Goal: Task Accomplishment & Management: Manage account settings

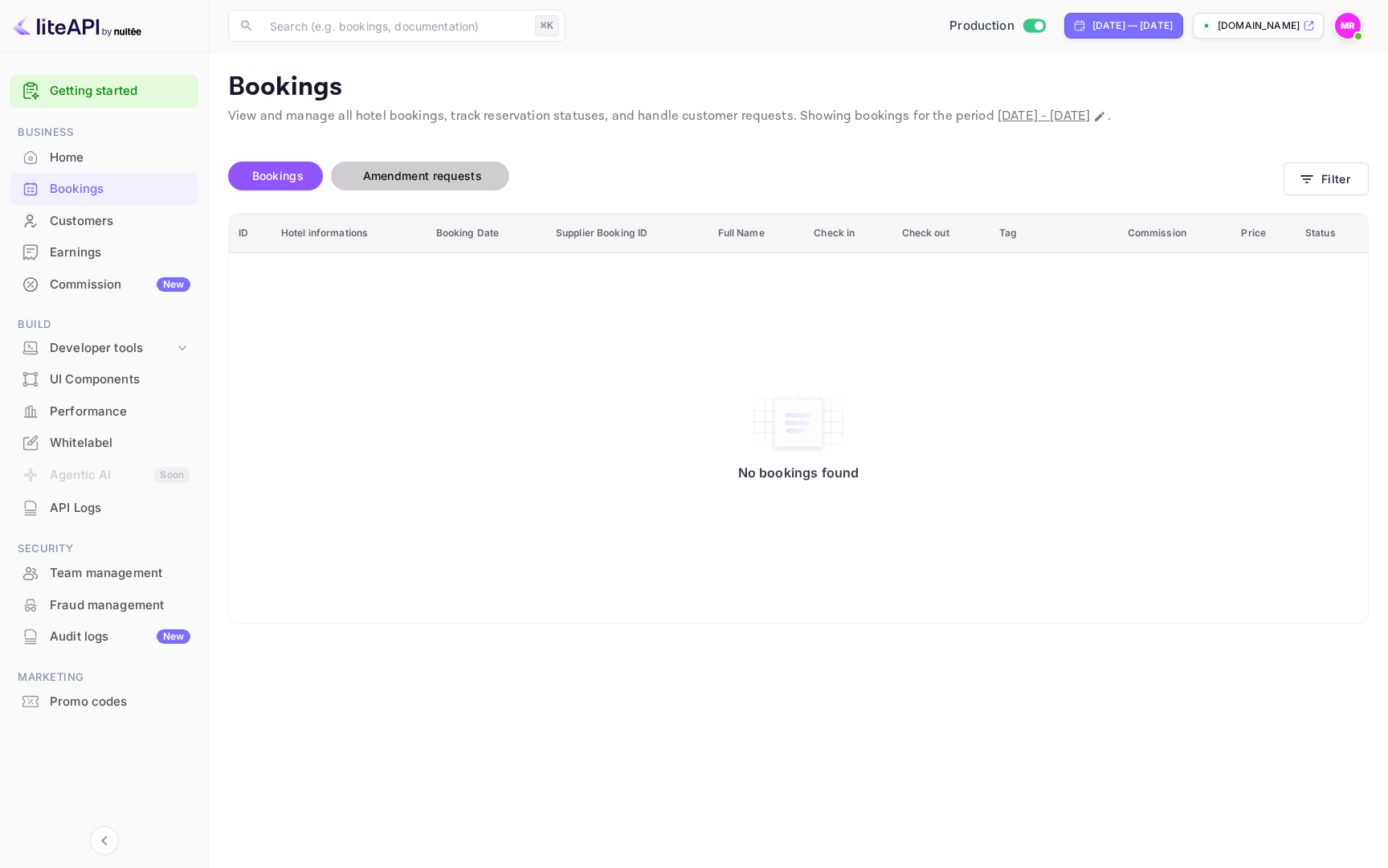
click at [460, 180] on span "Amendment requests" at bounding box center [422, 175] width 119 height 14
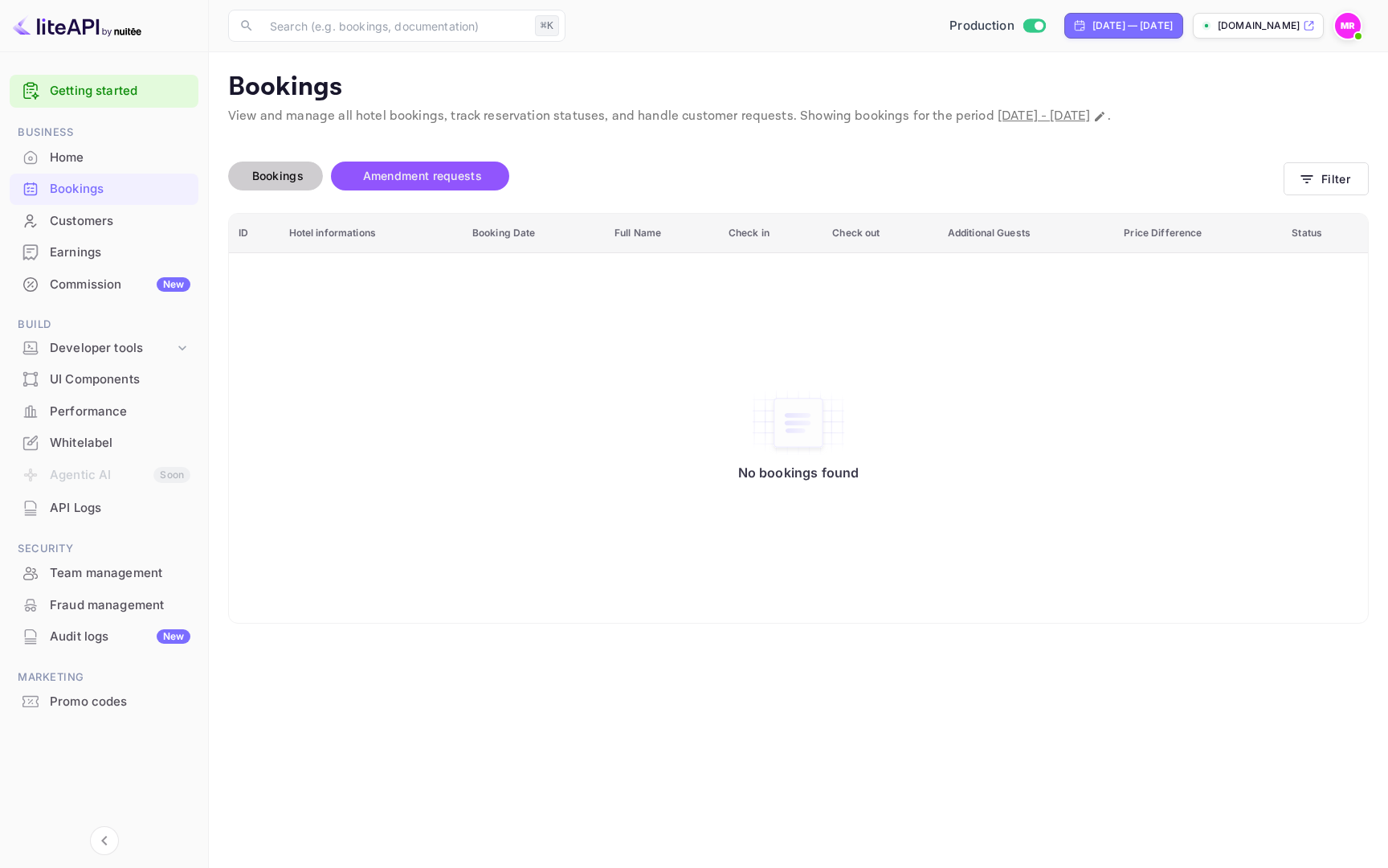
click at [278, 185] on button "Bookings" at bounding box center [275, 176] width 94 height 29
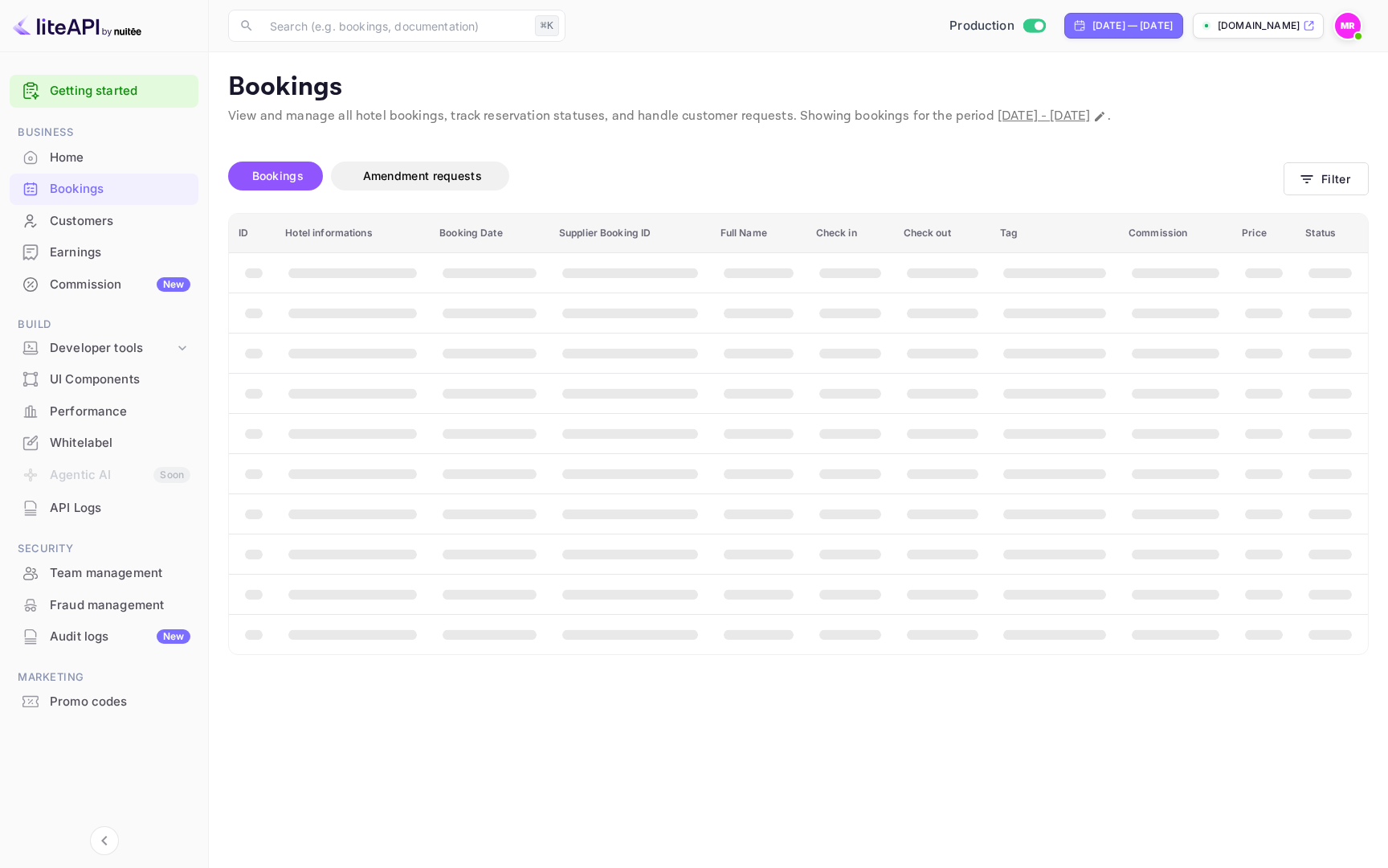
click at [136, 160] on div "Home" at bounding box center [120, 158] width 140 height 19
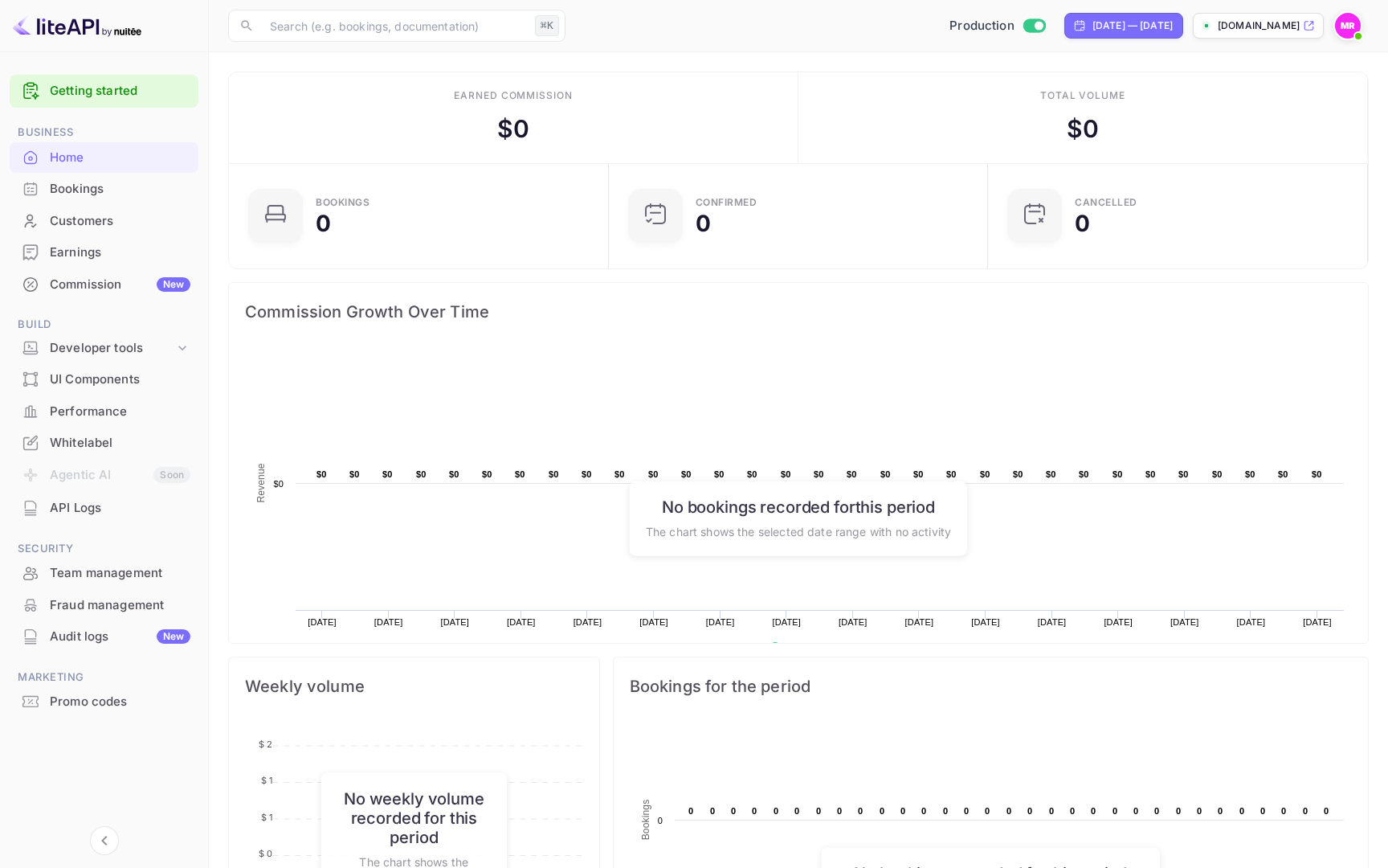
click at [152, 283] on div "Commission New" at bounding box center [120, 285] width 140 height 19
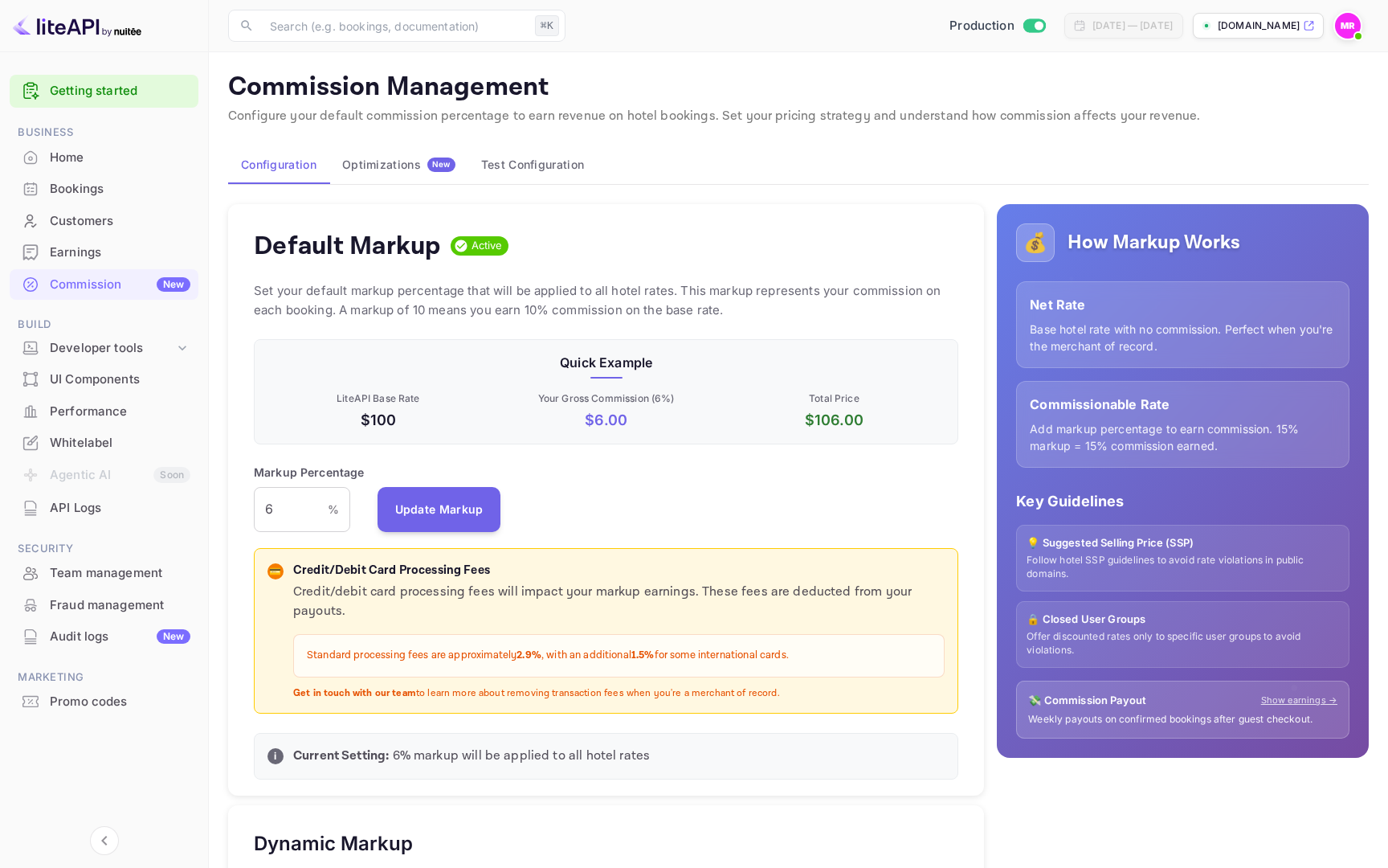
scroll to position [285, 704]
click at [428, 171] on div "Optimizations New" at bounding box center [398, 164] width 113 height 14
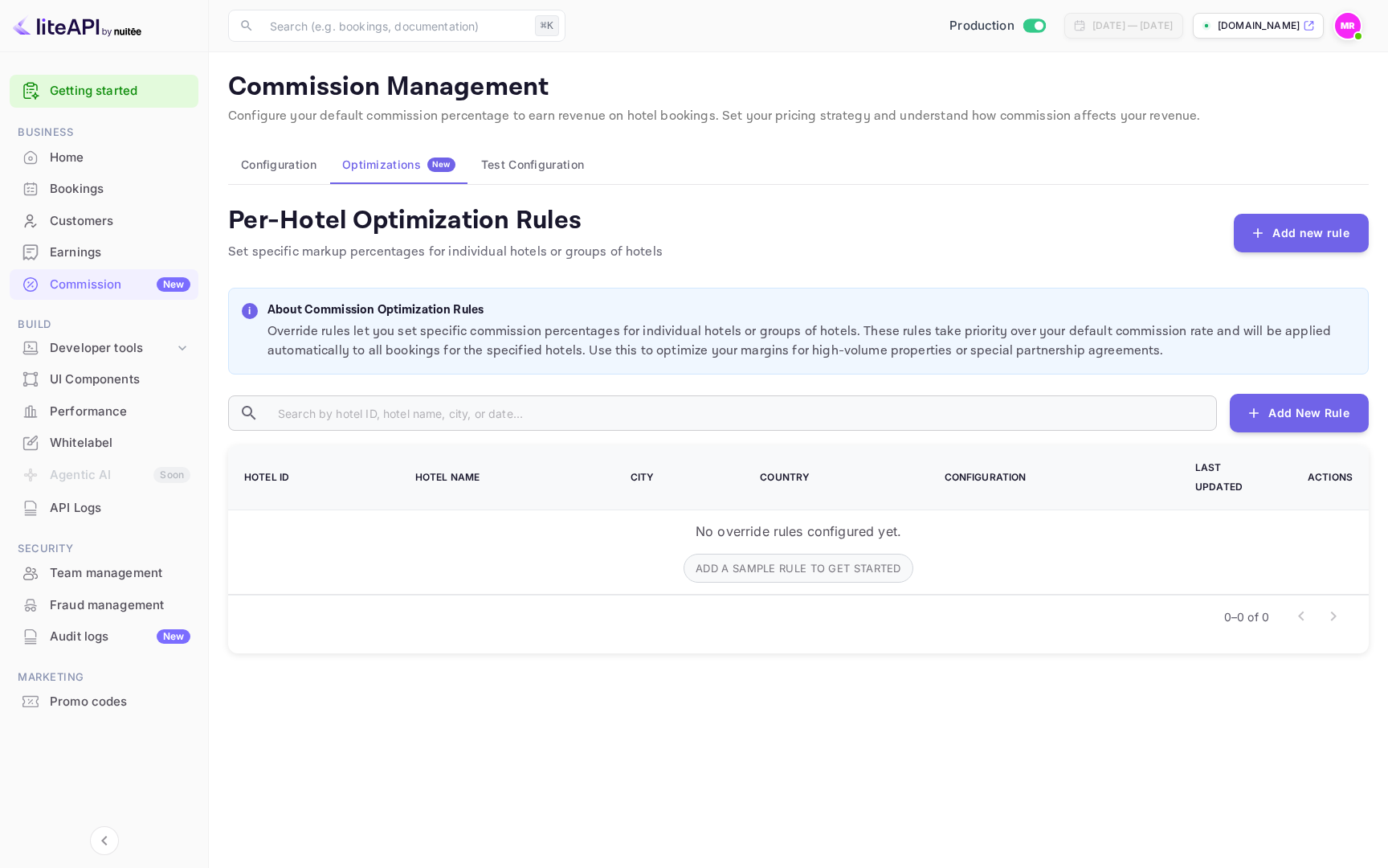
click at [288, 169] on button "Configuration" at bounding box center [279, 164] width 101 height 38
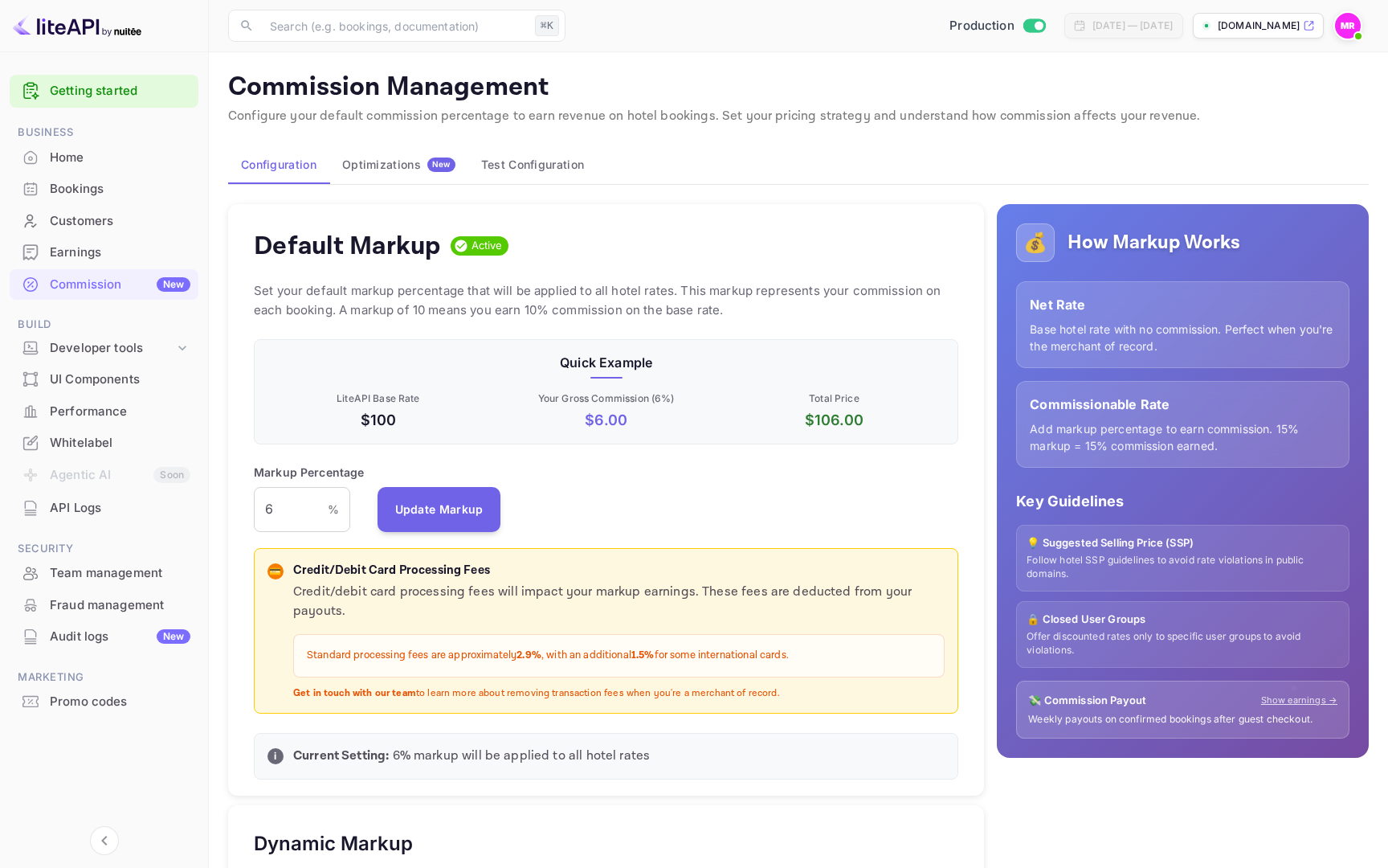
scroll to position [285, 704]
click at [1068, 544] on p "💡 Suggested Selling Price (SSP)" at bounding box center [1183, 542] width 312 height 16
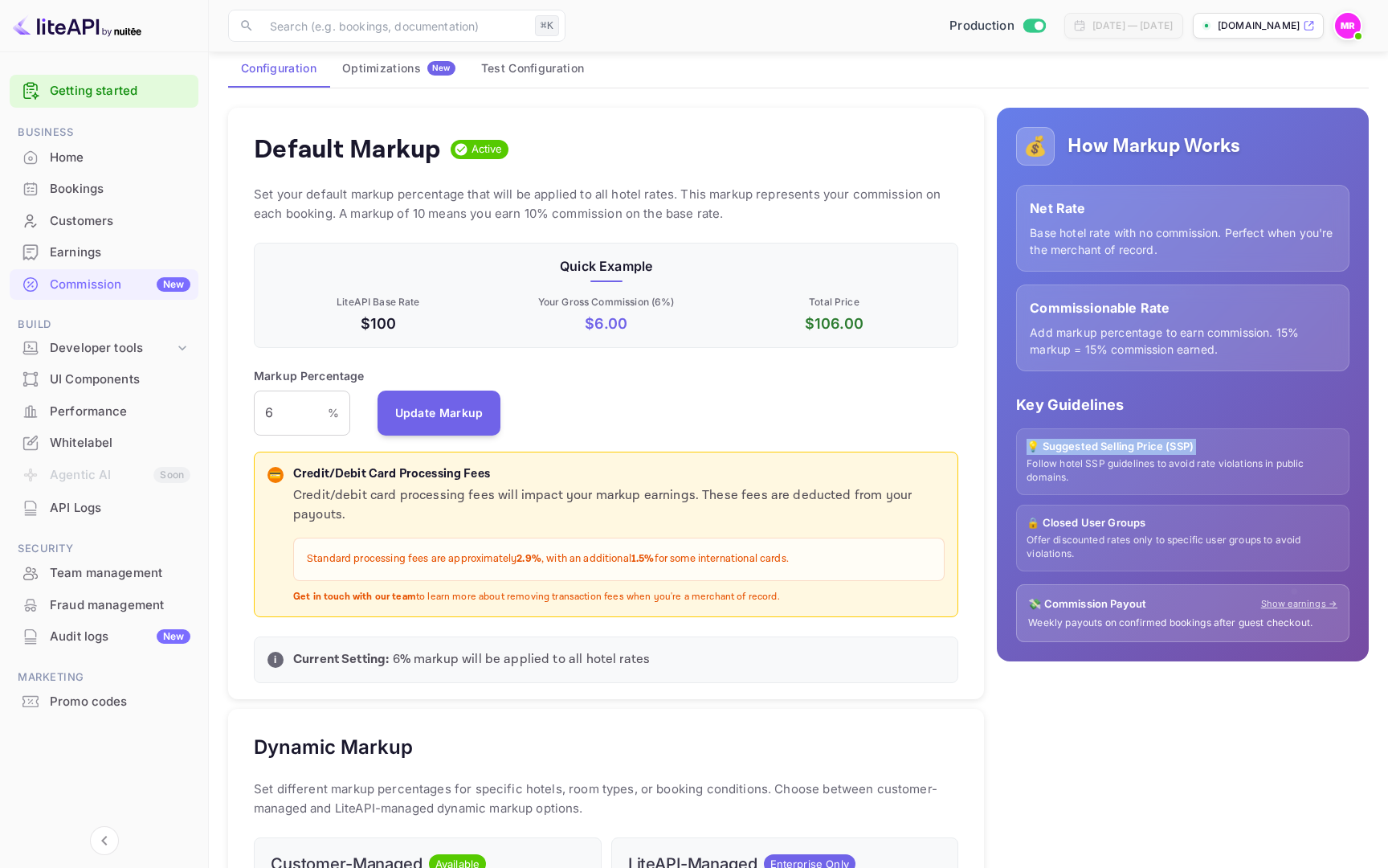
scroll to position [0, 0]
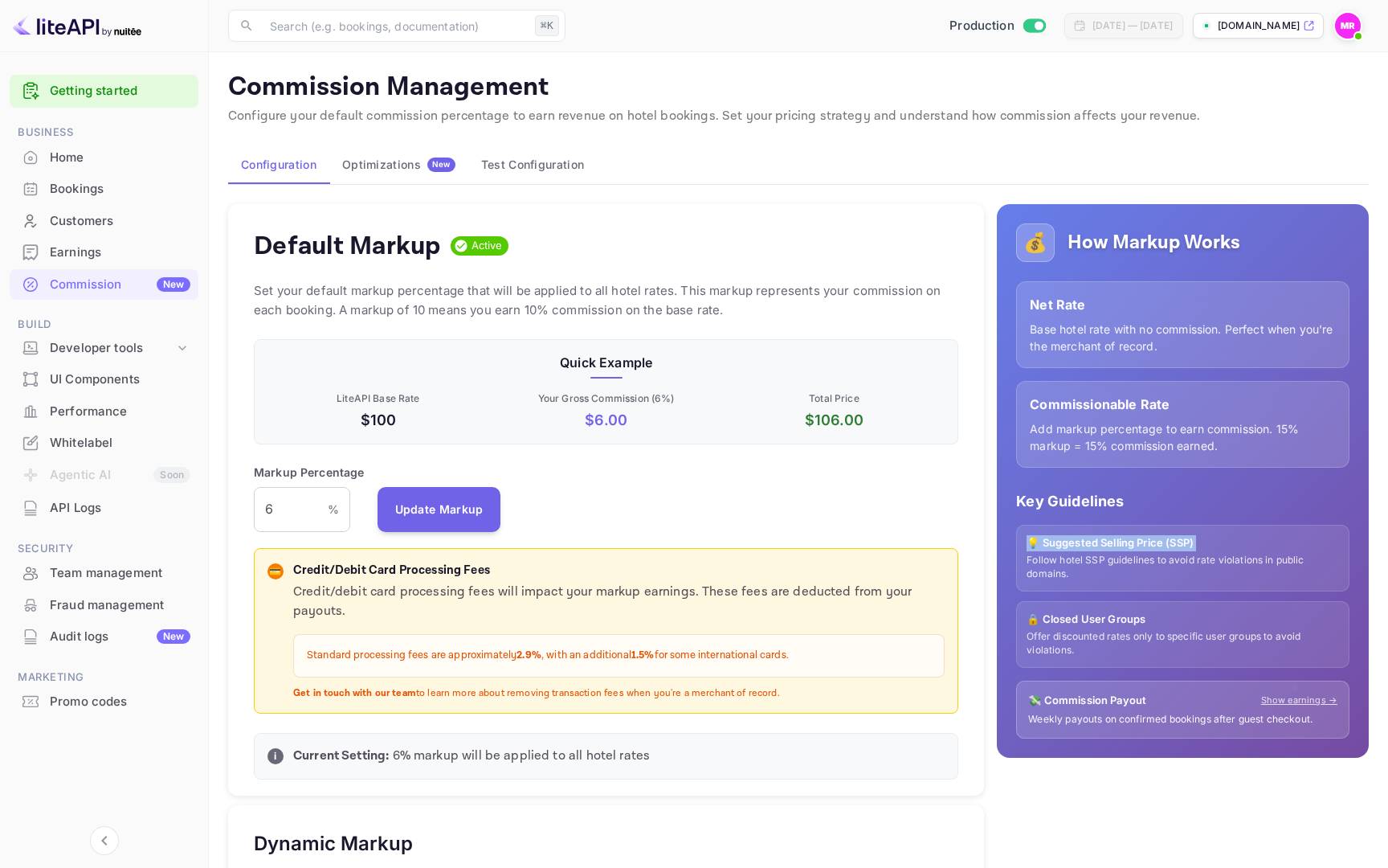
click at [168, 568] on div "Team management" at bounding box center [120, 573] width 140 height 19
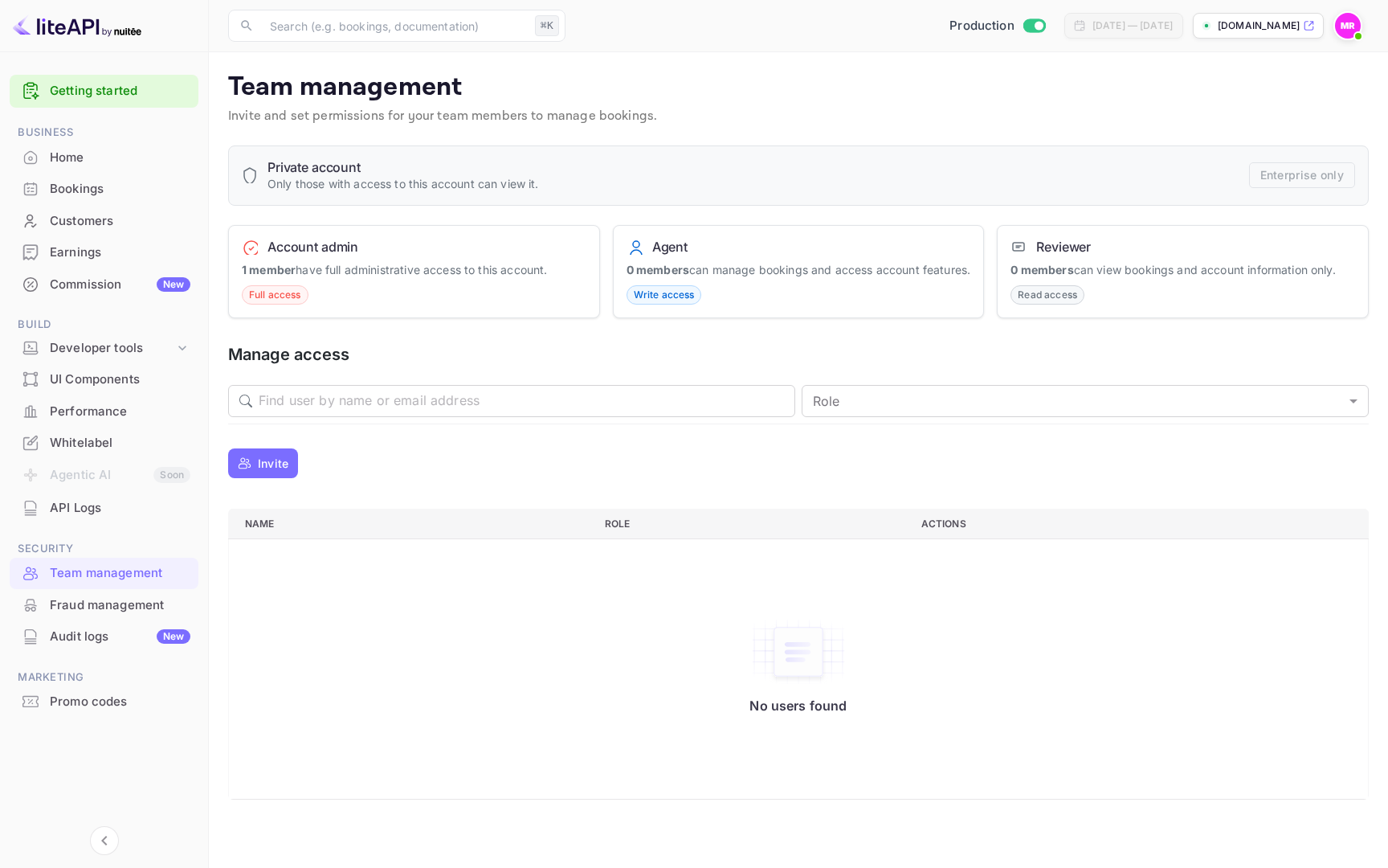
click at [123, 619] on div "Fraud management" at bounding box center [104, 606] width 189 height 32
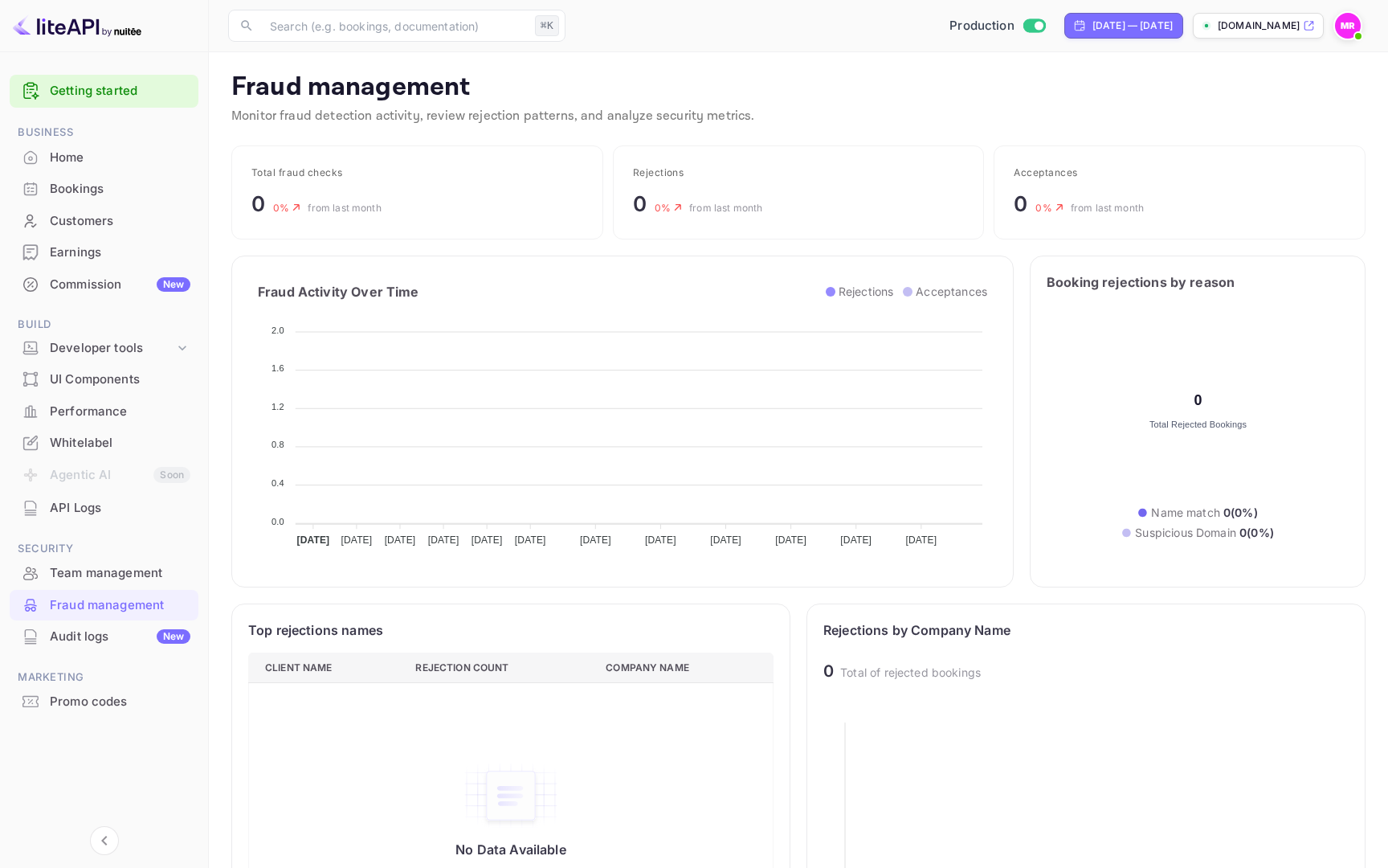
scroll to position [330, 526]
click at [1274, 25] on p "[DOMAIN_NAME]" at bounding box center [1259, 25] width 82 height 14
click at [1341, 25] on img at bounding box center [1348, 25] width 25 height 25
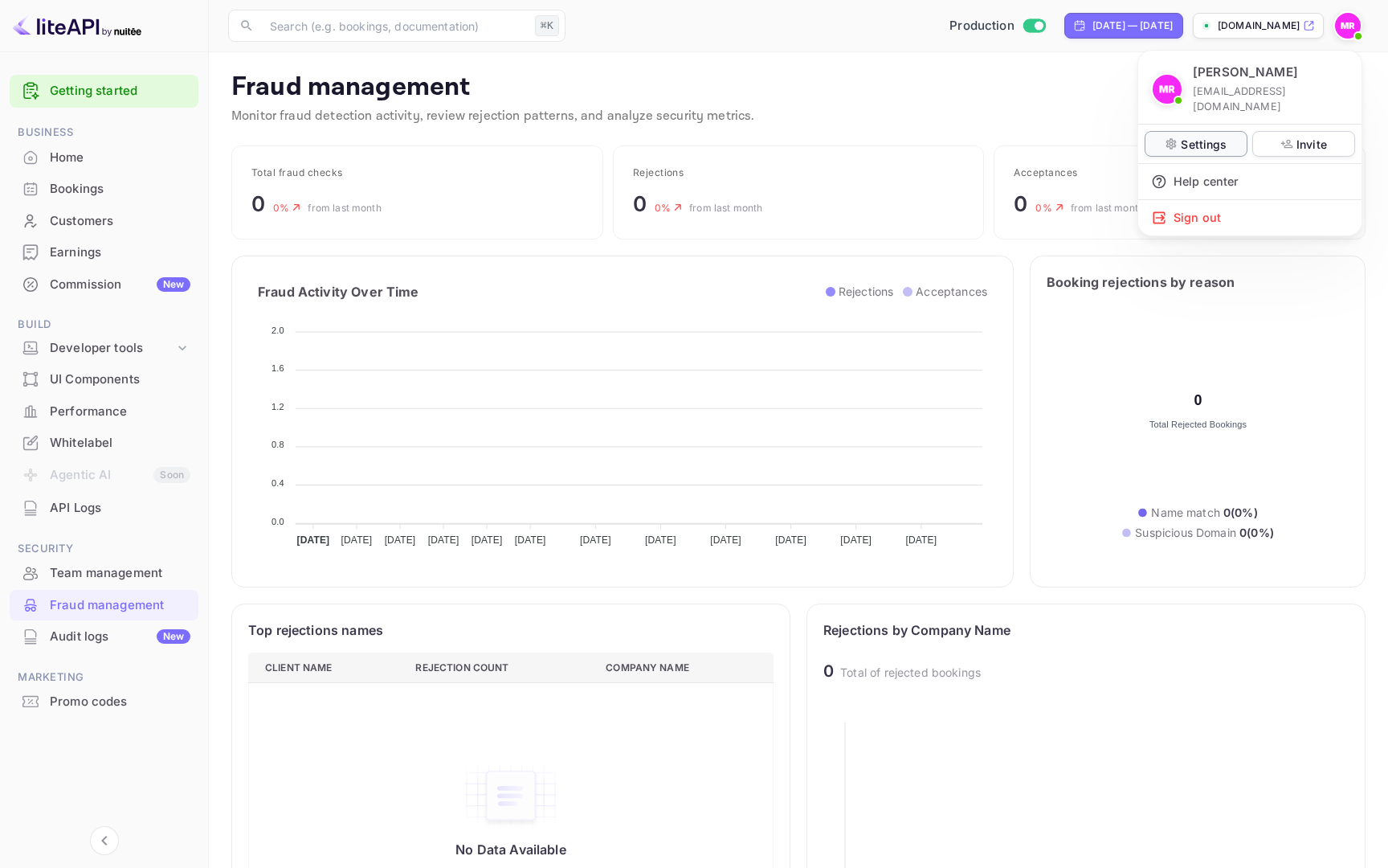
click at [1227, 137] on div "Settings" at bounding box center [1196, 143] width 103 height 25
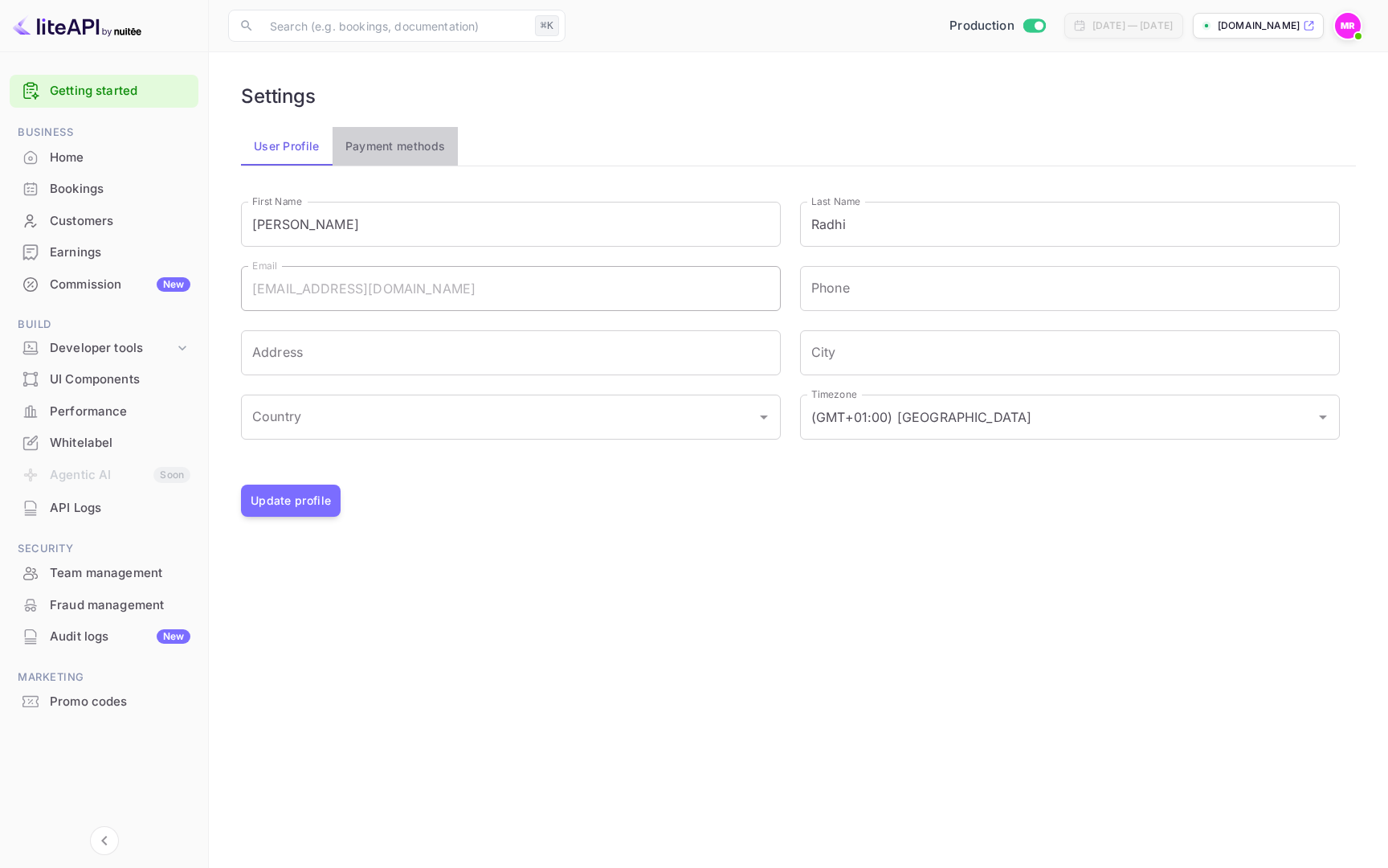
click at [369, 153] on button "Payment methods" at bounding box center [396, 146] width 126 height 38
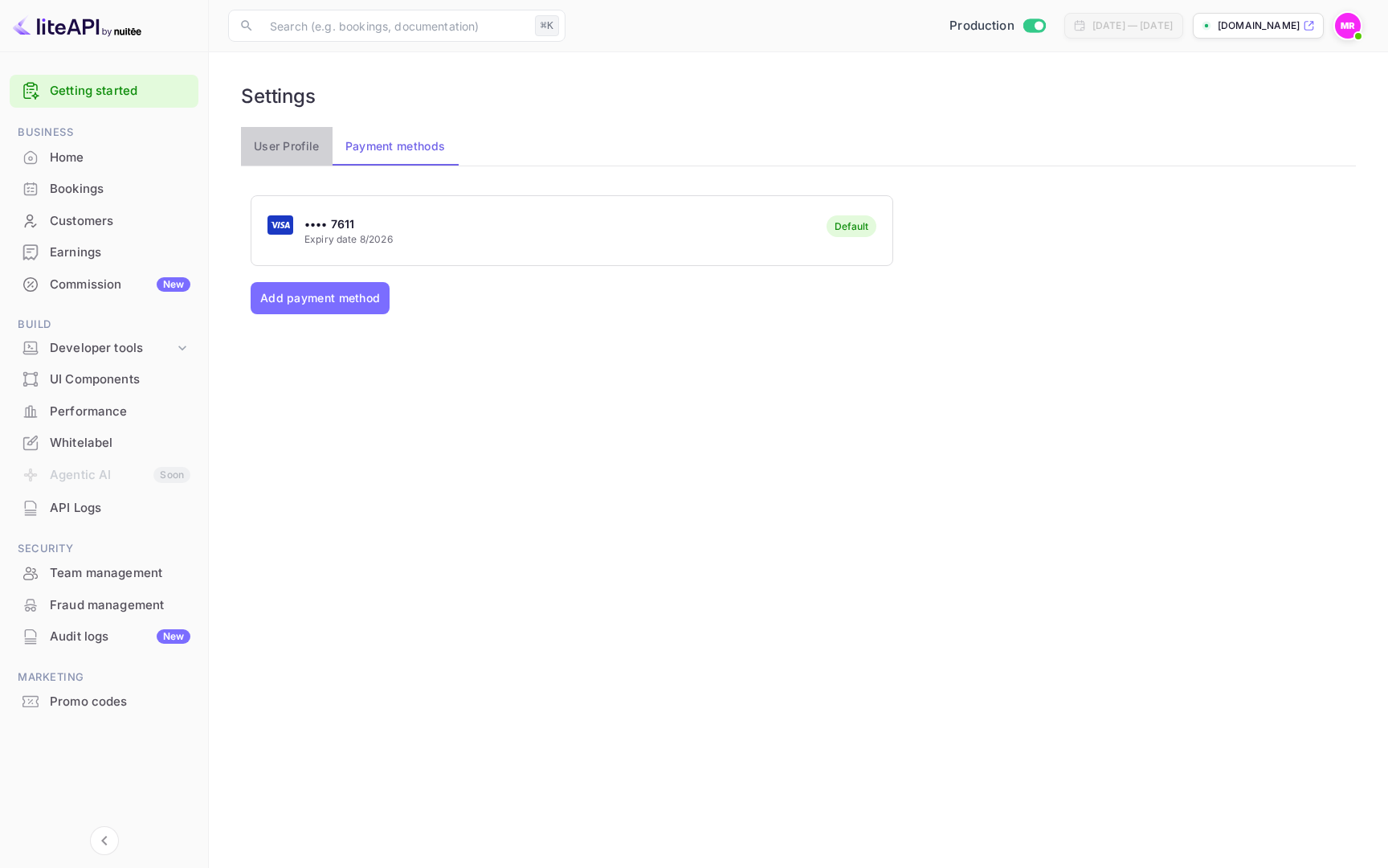
click at [277, 139] on button "User Profile" at bounding box center [287, 146] width 92 height 38
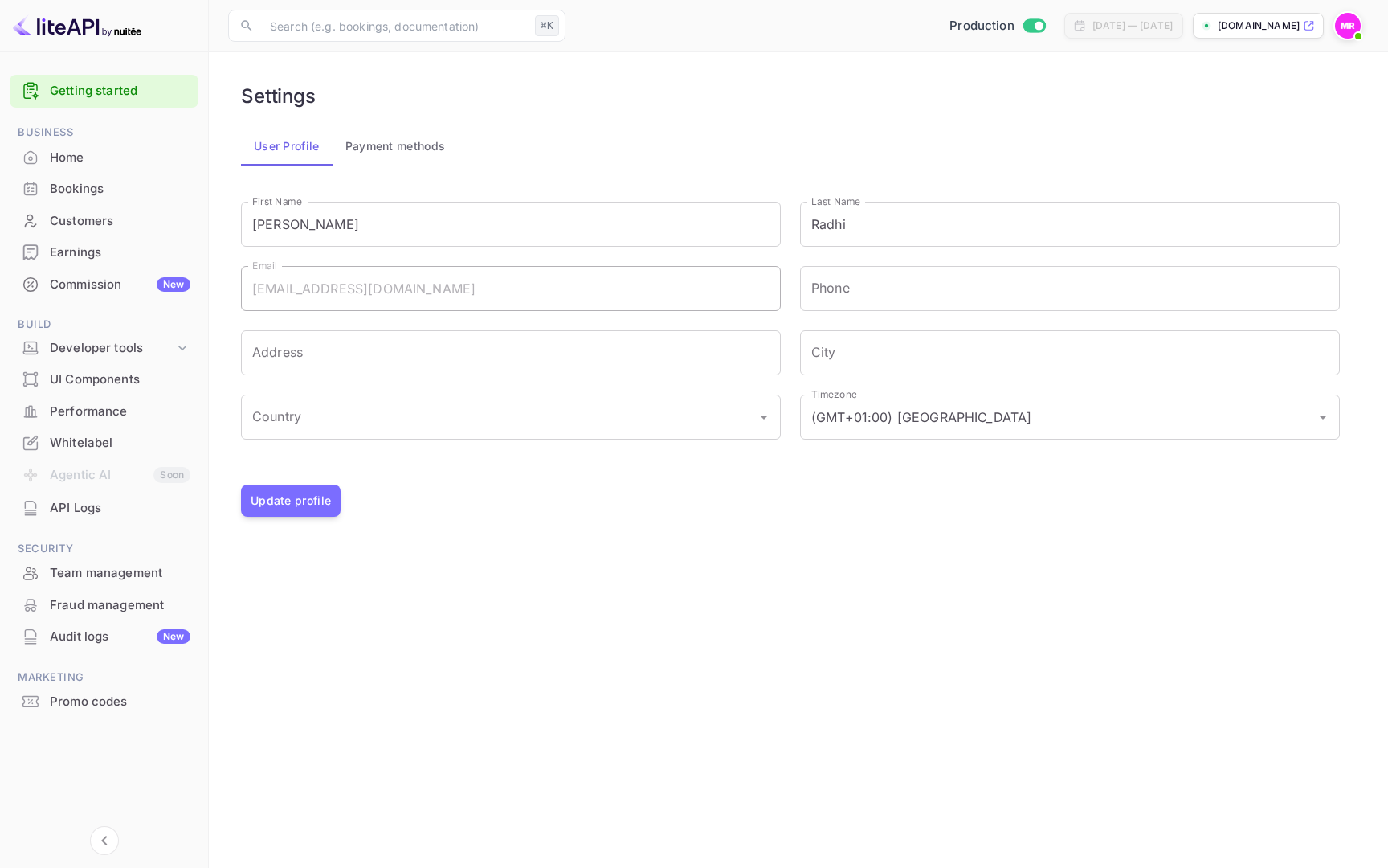
click at [128, 279] on div "Commission New" at bounding box center [120, 285] width 140 height 19
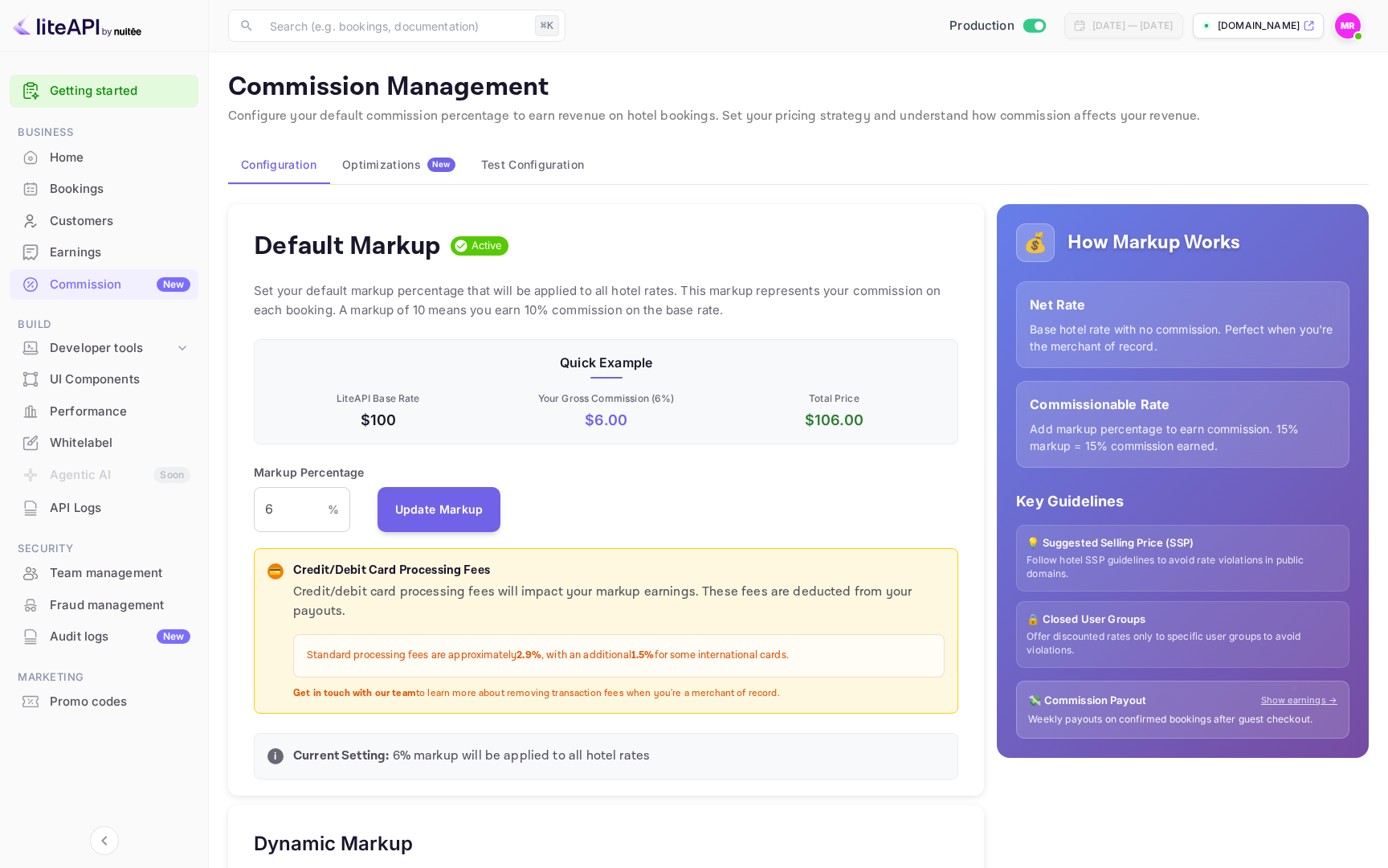
scroll to position [285, 704]
click at [86, 32] on img at bounding box center [77, 25] width 128 height 25
click at [82, 25] on img at bounding box center [77, 25] width 128 height 25
click at [85, 505] on div "API Logs" at bounding box center [120, 508] width 140 height 19
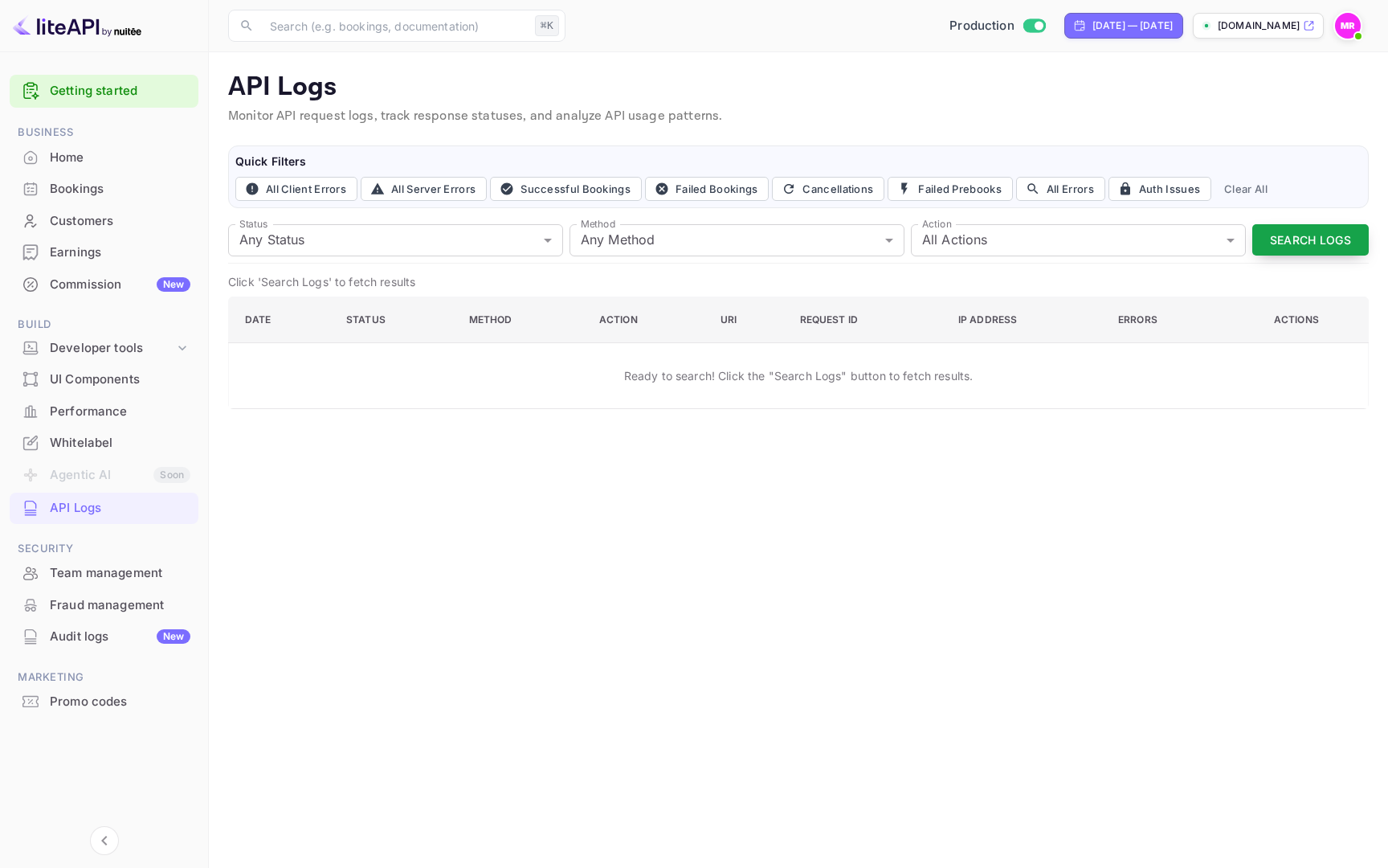
click at [1302, 253] on button "Search Logs" at bounding box center [1310, 240] width 117 height 32
click at [123, 348] on div "Developer tools" at bounding box center [111, 349] width 124 height 19
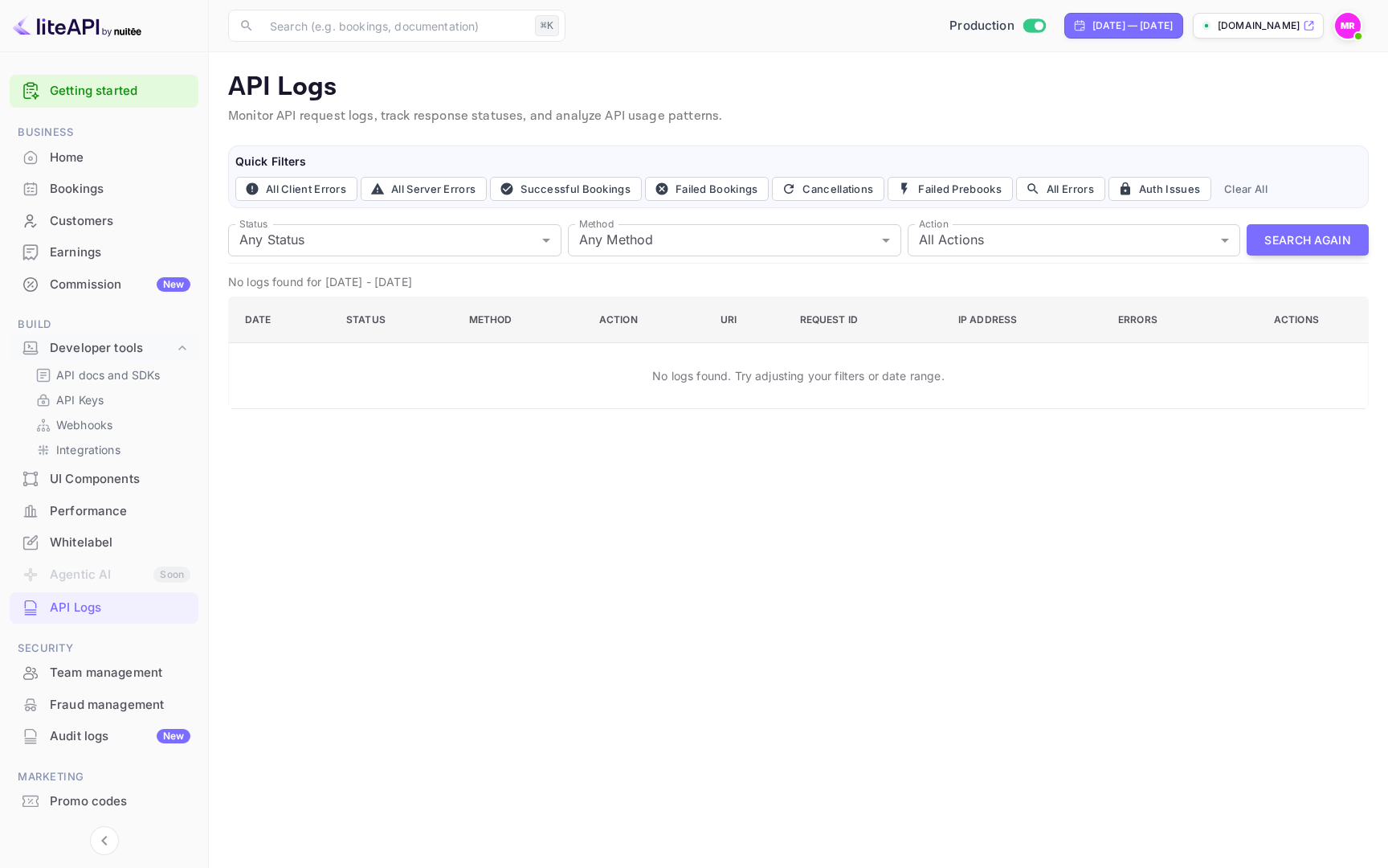
click at [136, 483] on div "UI Components" at bounding box center [120, 480] width 140 height 19
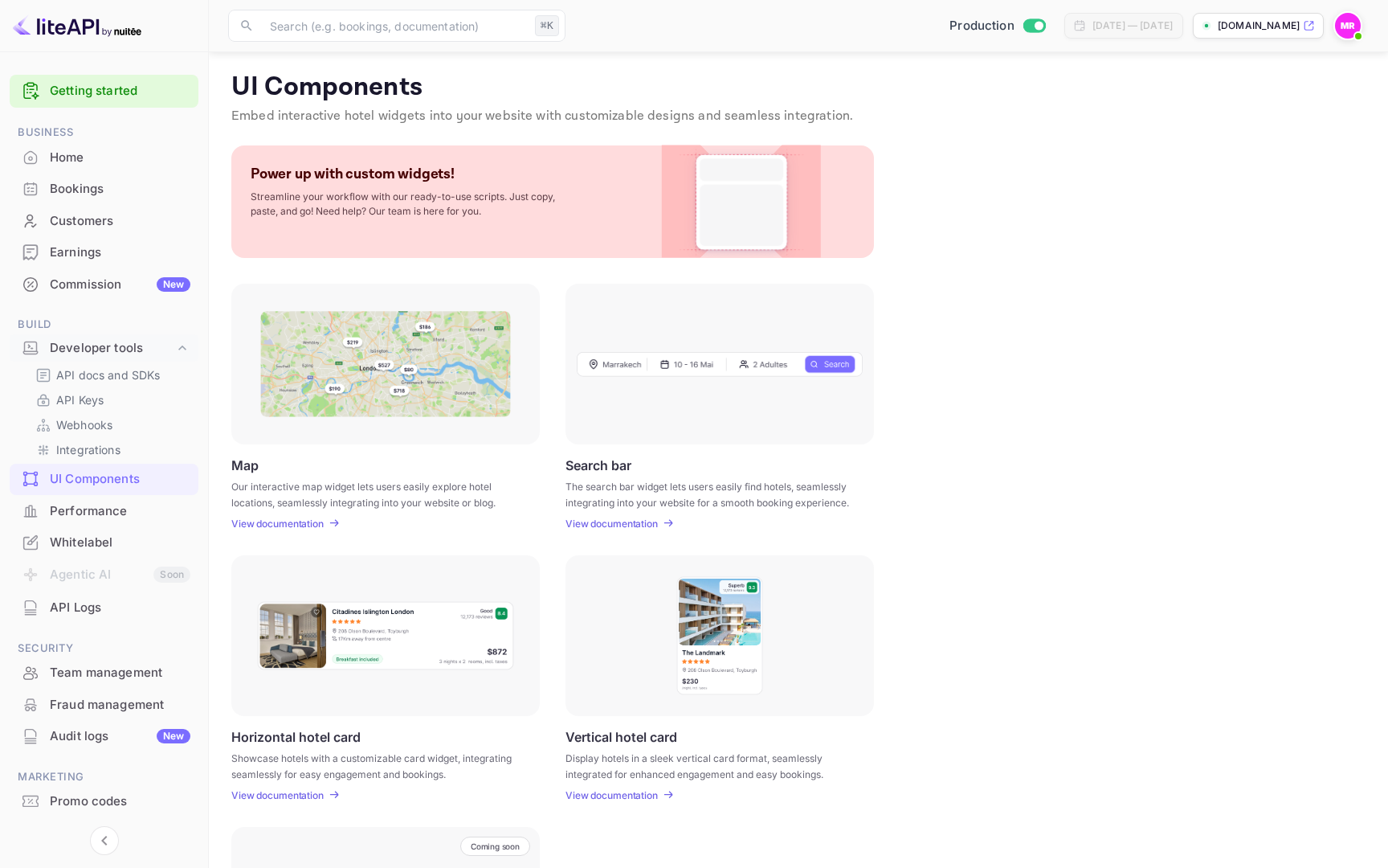
scroll to position [214, 0]
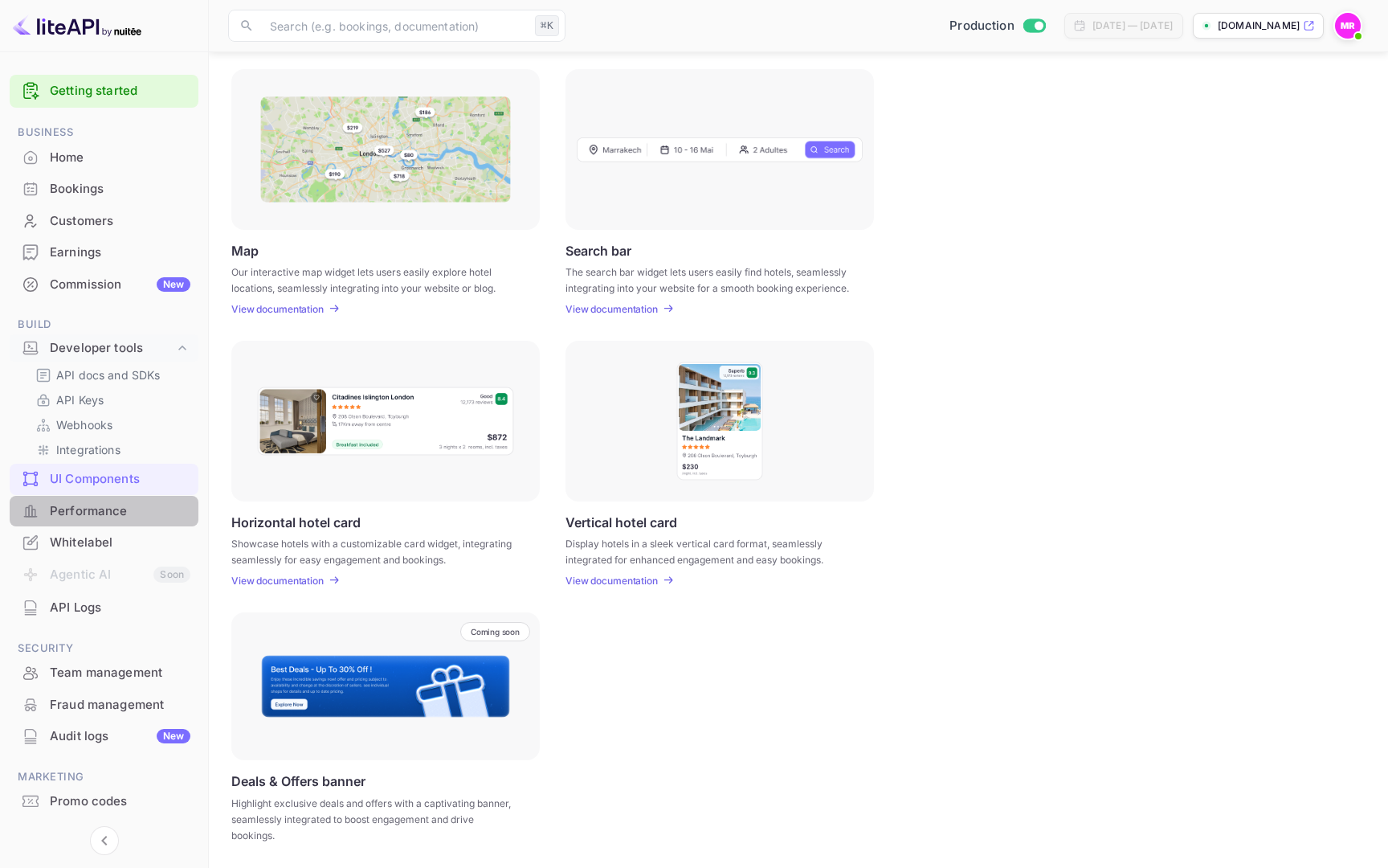
click at [105, 511] on div "Performance" at bounding box center [120, 512] width 140 height 19
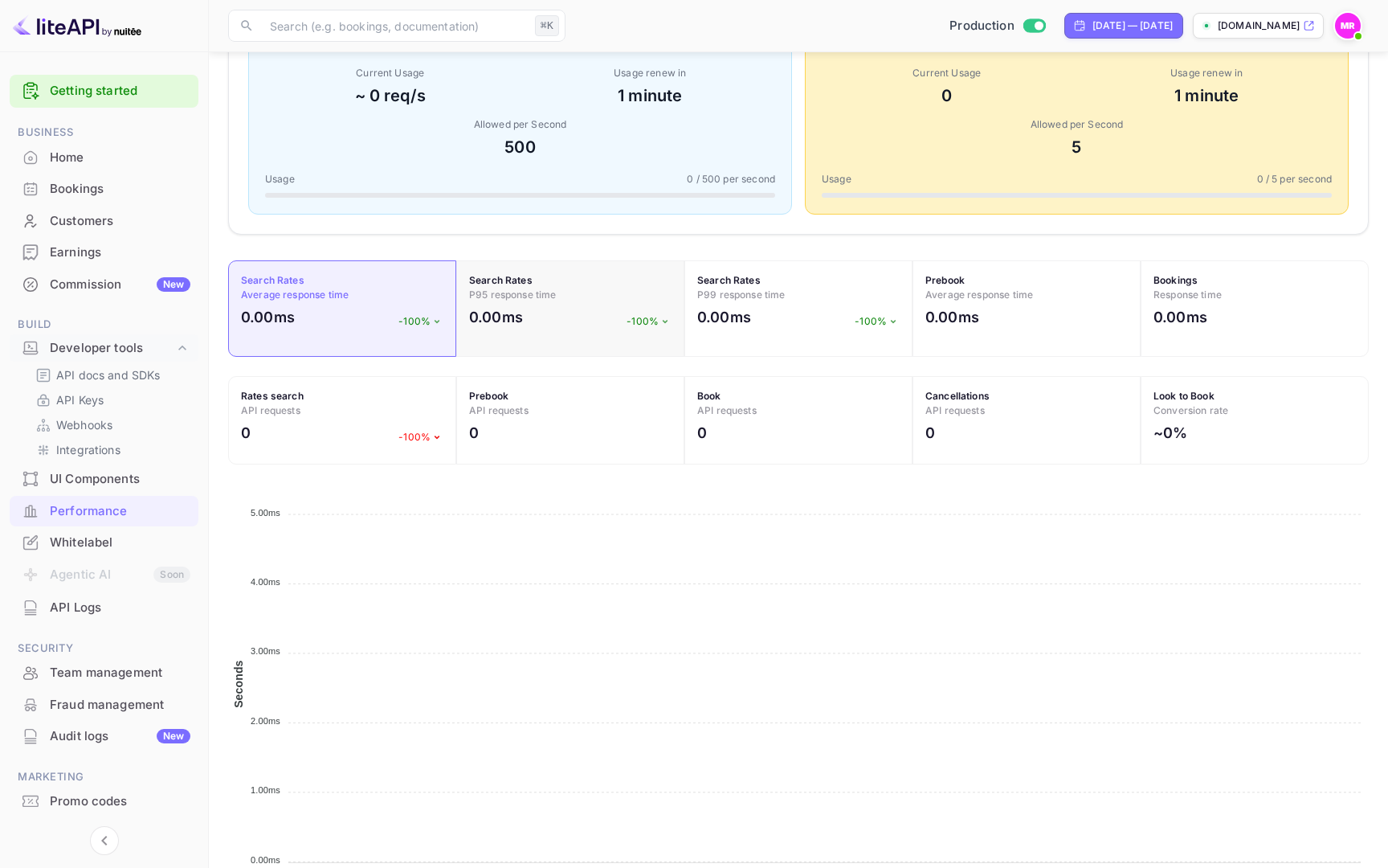
scroll to position [384, 0]
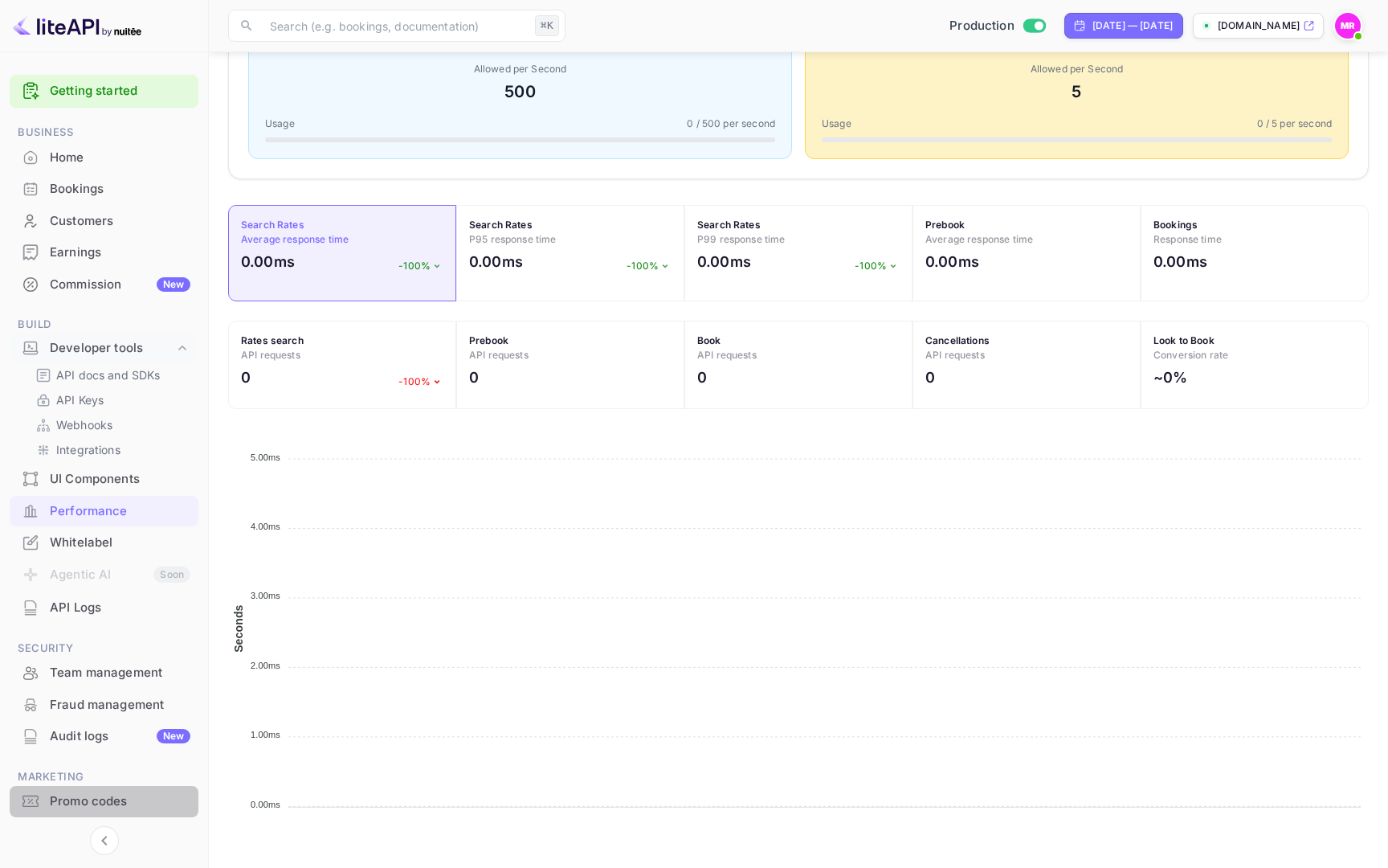
click at [145, 793] on div "Promo codes" at bounding box center [120, 802] width 140 height 19
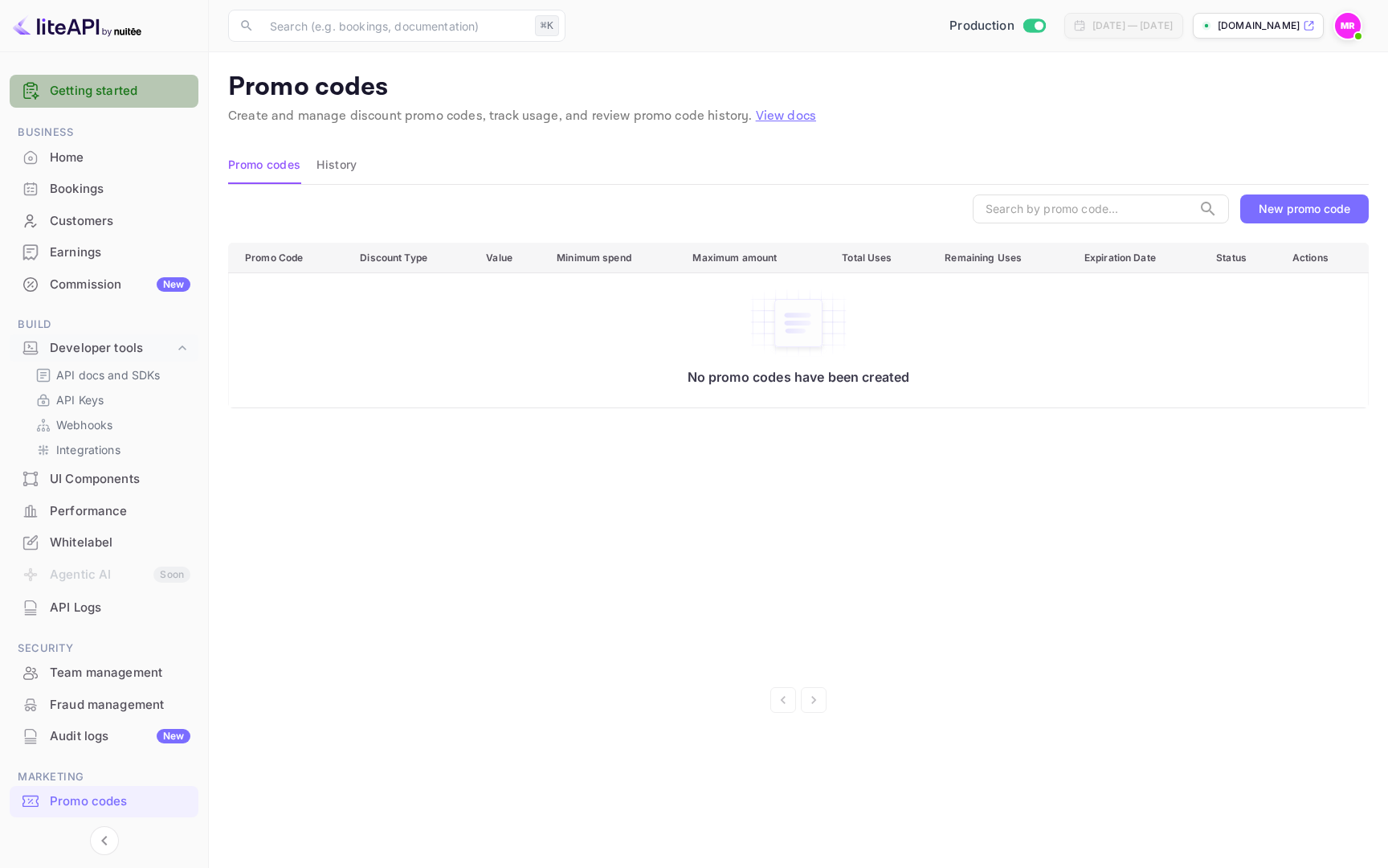
click at [136, 94] on link "Getting started" at bounding box center [120, 92] width 140 height 19
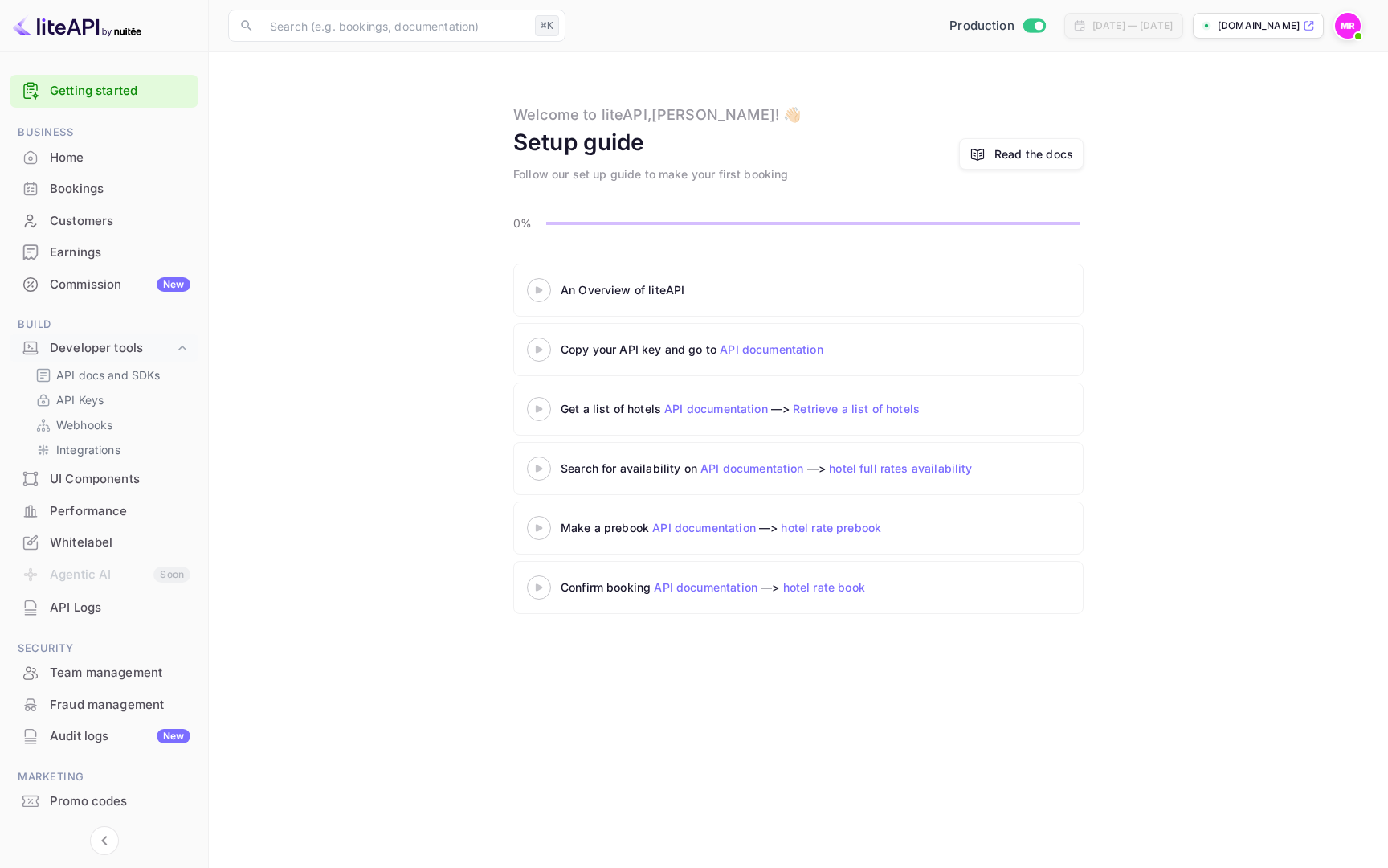
click at [1350, 30] on img at bounding box center [1348, 25] width 25 height 25
click at [1219, 136] on p "Settings" at bounding box center [1204, 144] width 46 height 17
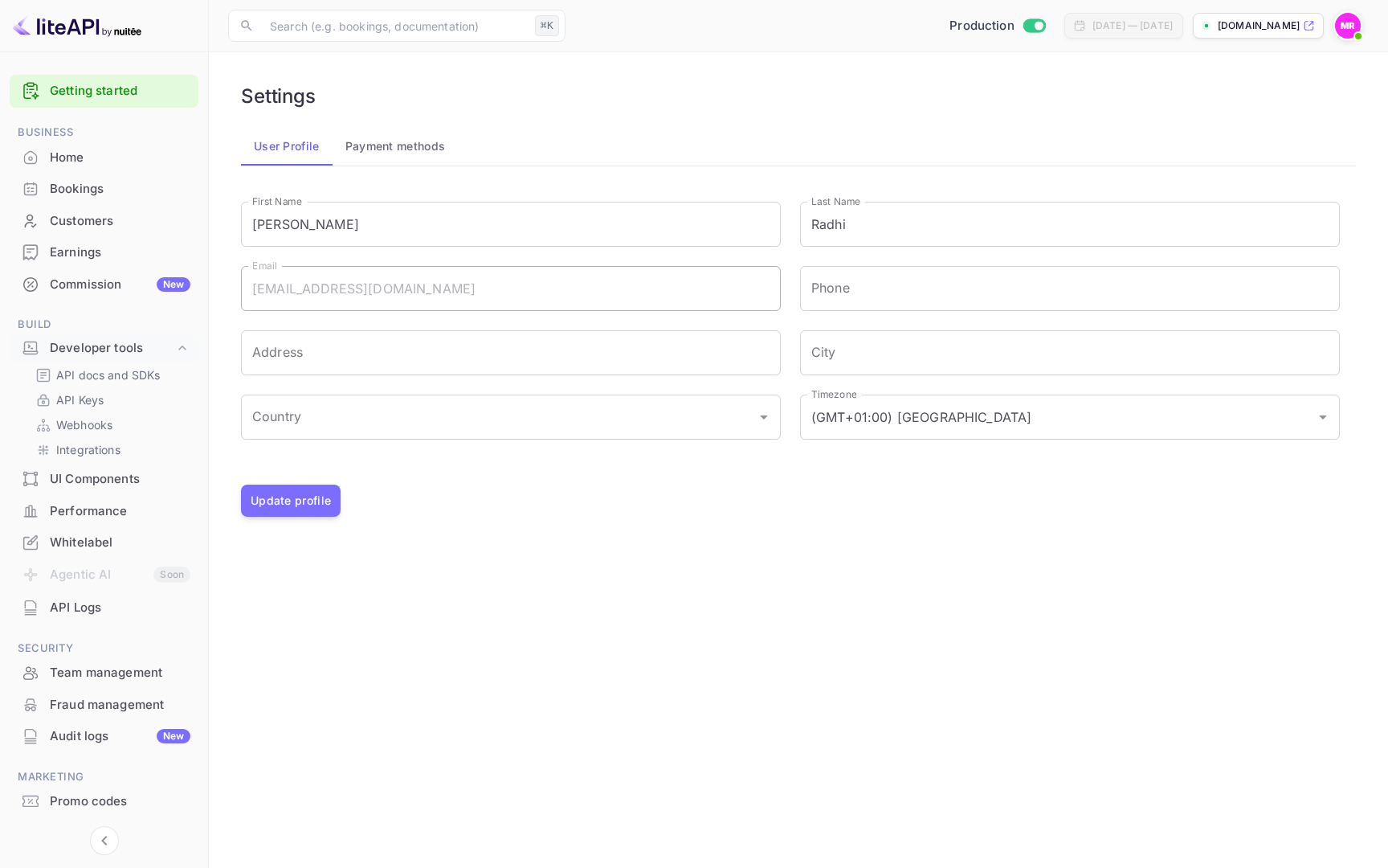
click at [396, 141] on button "Payment methods" at bounding box center [396, 146] width 126 height 38
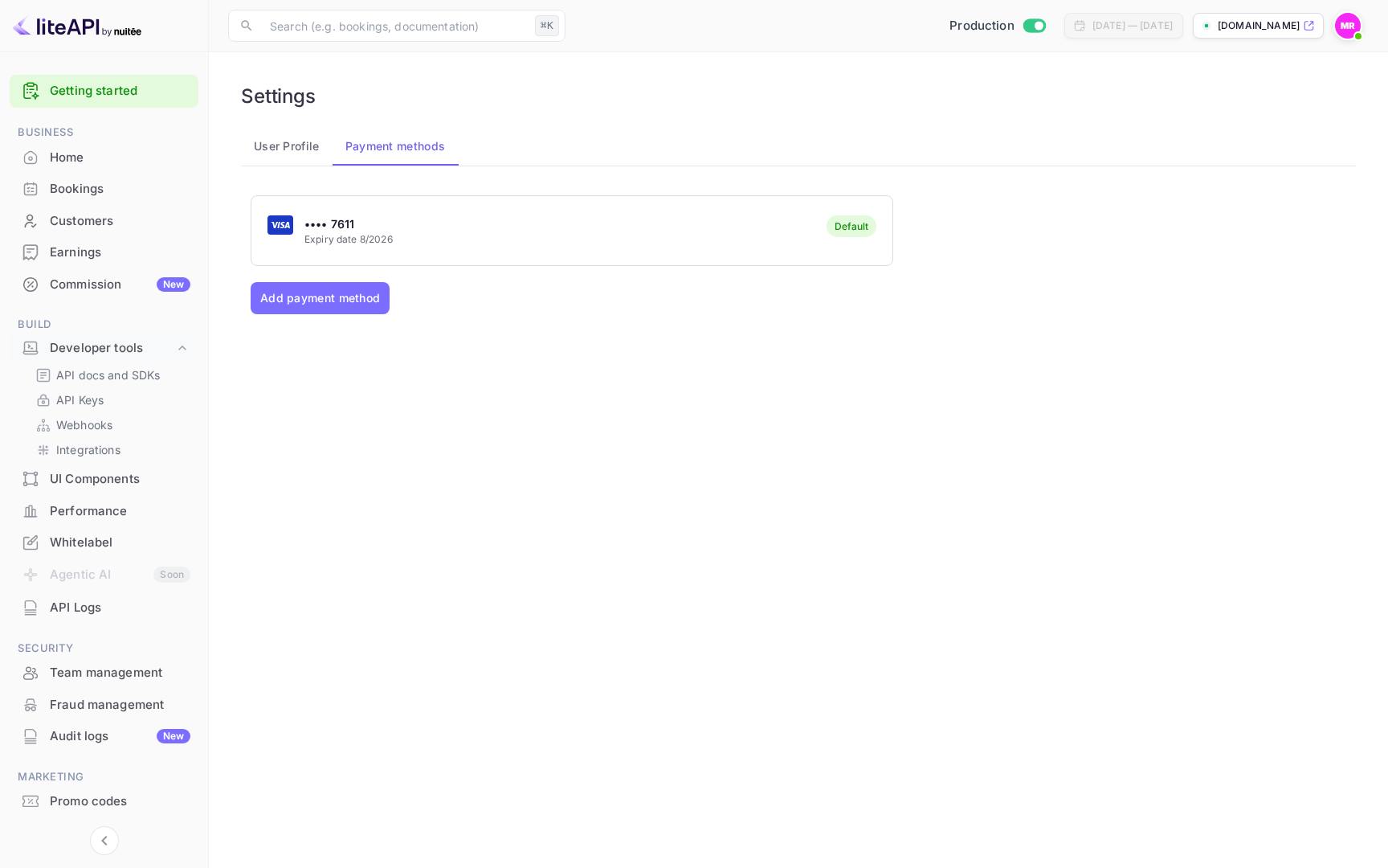
click at [1353, 22] on img at bounding box center [1348, 25] width 25 height 25
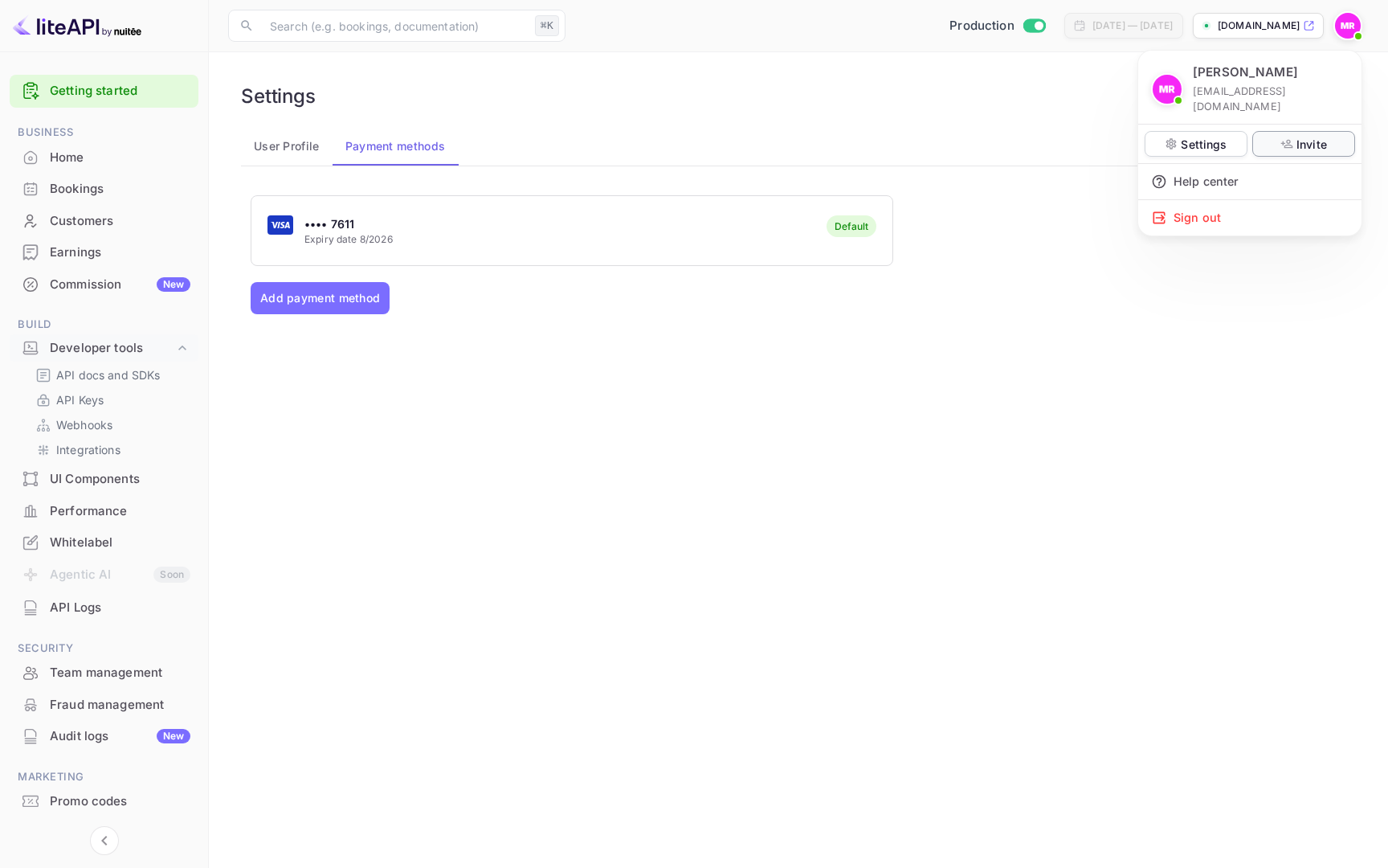
click at [1294, 132] on div "Invite" at bounding box center [1304, 143] width 103 height 25
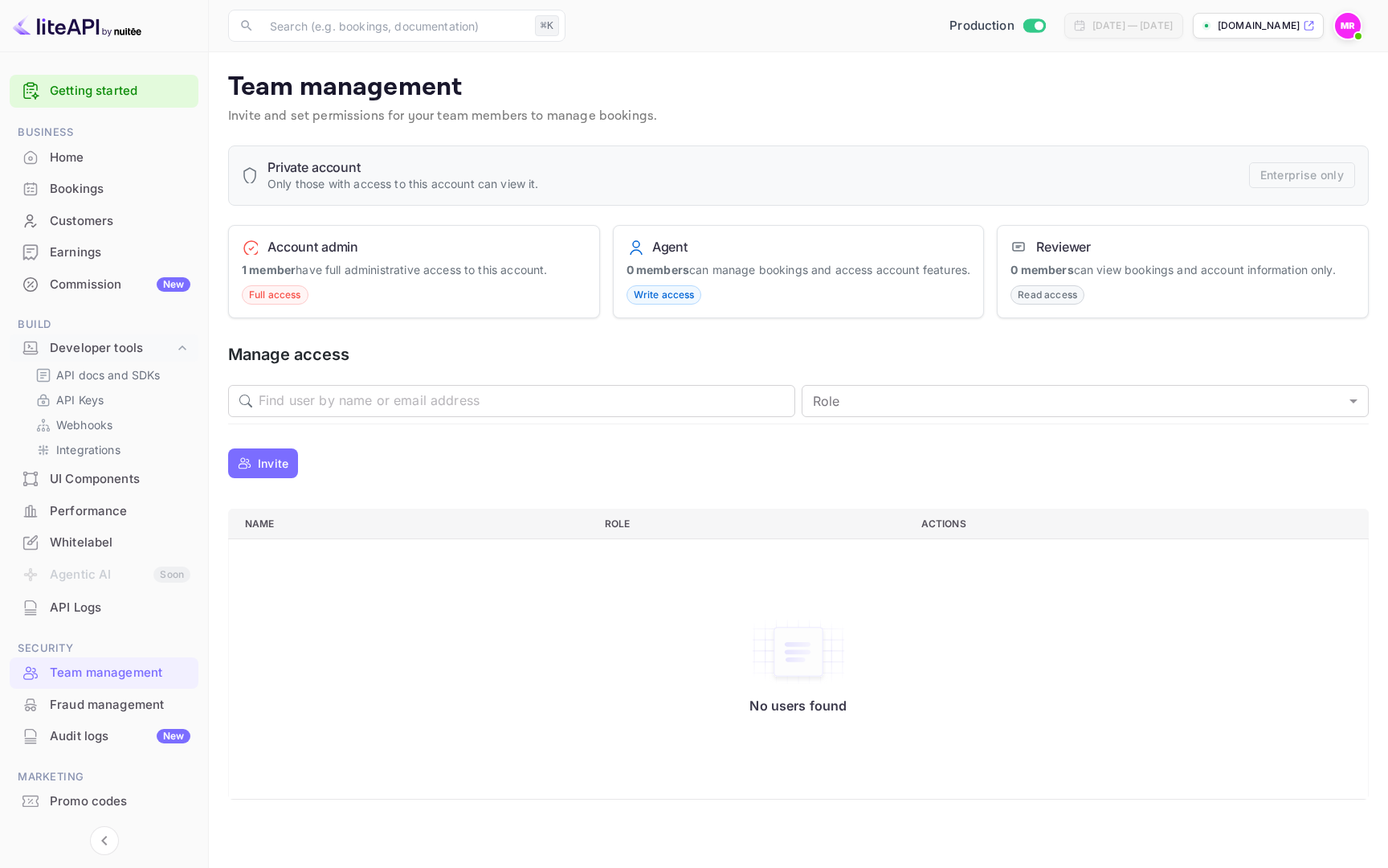
click at [210, 474] on main "Team management Invite and set permissions for your team members to manage book…" at bounding box center [798, 460] width 1179 height 816
click at [281, 471] on p "Invite" at bounding box center [273, 463] width 31 height 17
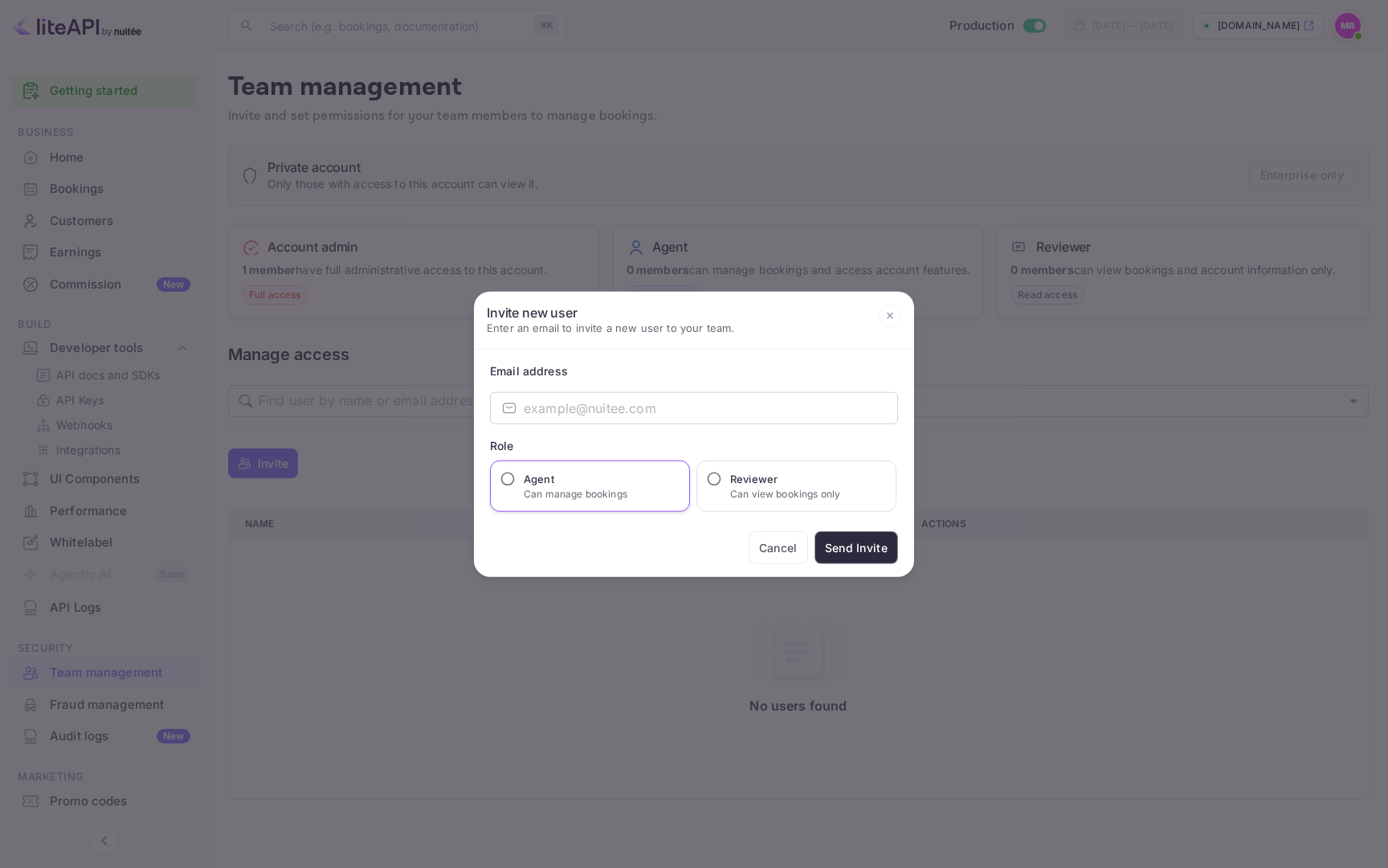
click at [615, 502] on div "Agent Can manage bookings" at bounding box center [590, 485] width 200 height 51
click at [559, 477] on h6 "Agent" at bounding box center [575, 478] width 104 height 16
click at [516, 477] on input "Agent Can manage bookings" at bounding box center [507, 478] width 16 height 16
radio input "true"
click at [769, 487] on p "Can view bookings only" at bounding box center [786, 494] width 110 height 14
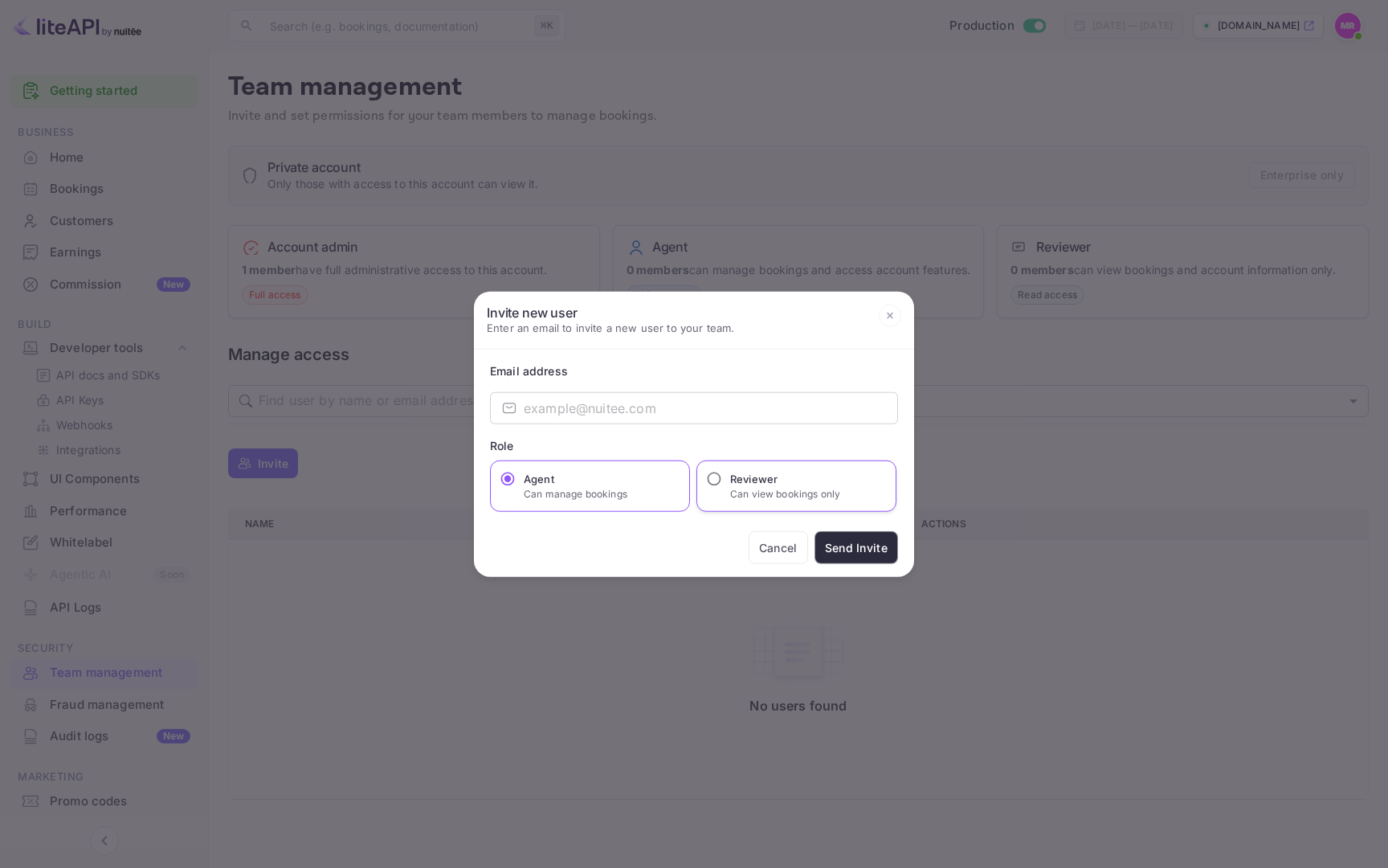
click at [722, 486] on input "Reviewer Can view bookings only" at bounding box center [714, 478] width 16 height 16
radio input "true"
click at [632, 485] on div "Agent Can manage bookings" at bounding box center [590, 485] width 200 height 51
click at [778, 546] on button "Cancel" at bounding box center [779, 547] width 60 height 33
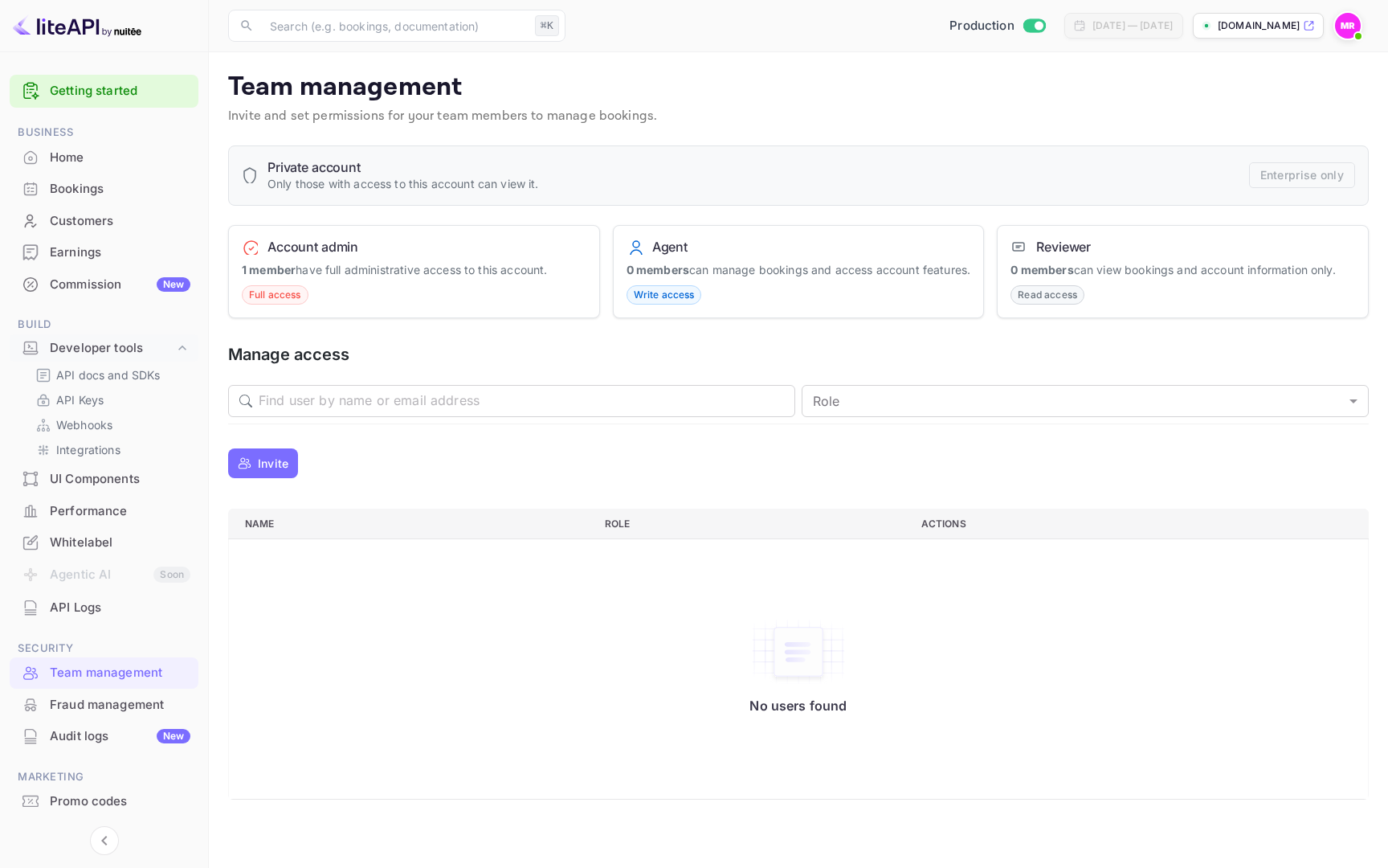
scroll to position [37, 0]
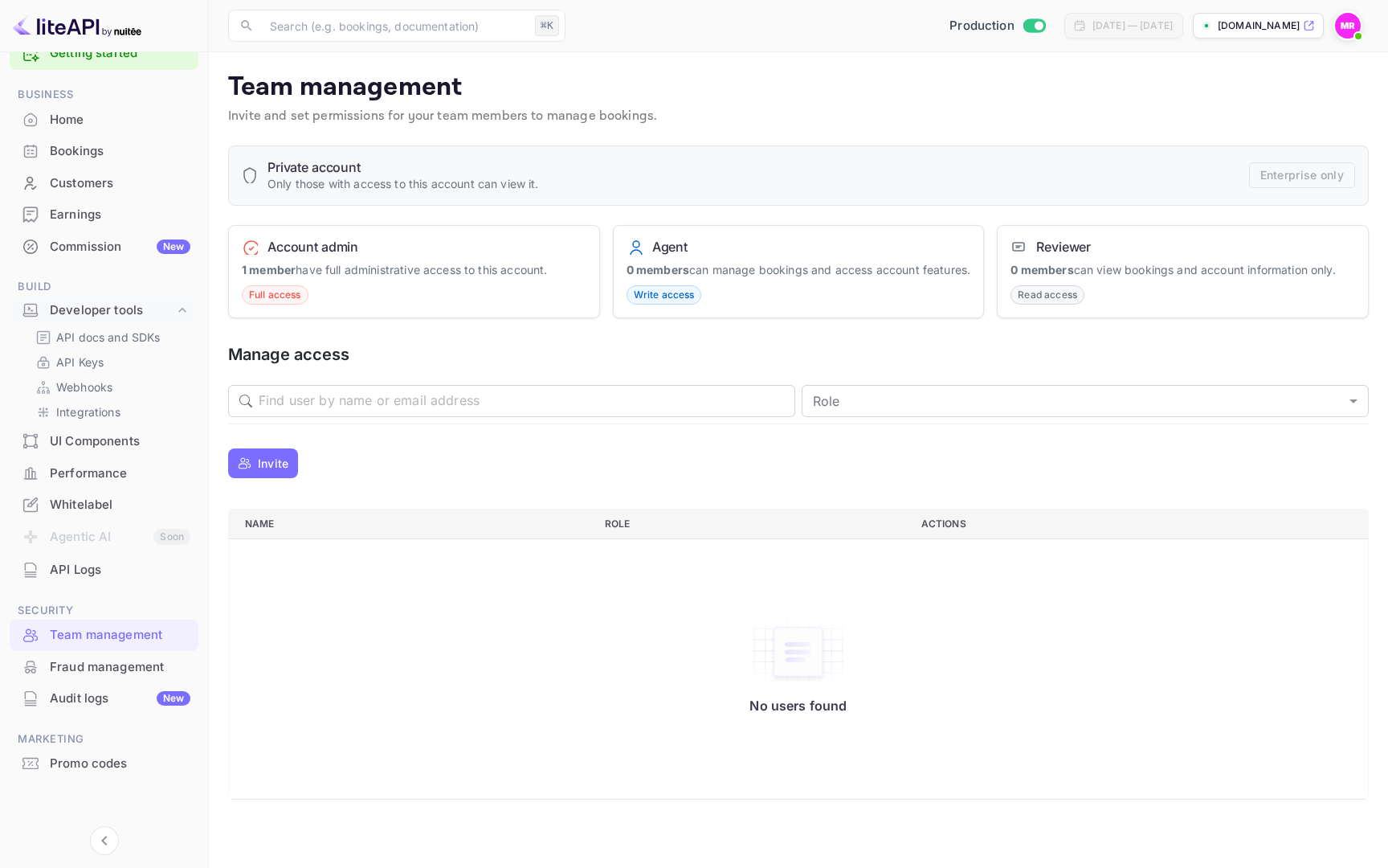
click at [139, 493] on div "Whitelabel" at bounding box center [104, 505] width 189 height 32
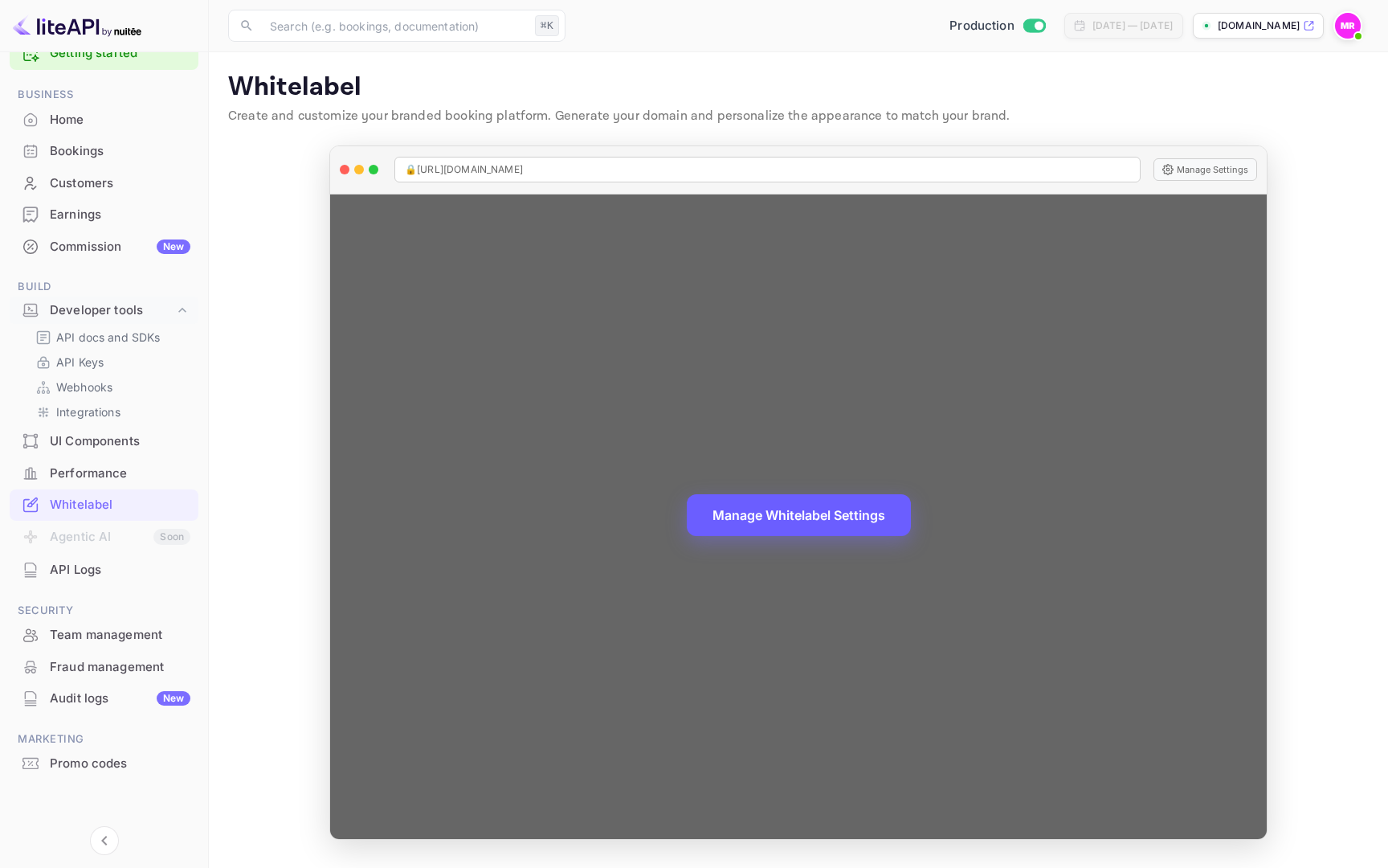
click at [808, 525] on button "Manage Whitelabel Settings" at bounding box center [799, 514] width 224 height 42
